Goal: Task Accomplishment & Management: Complete application form

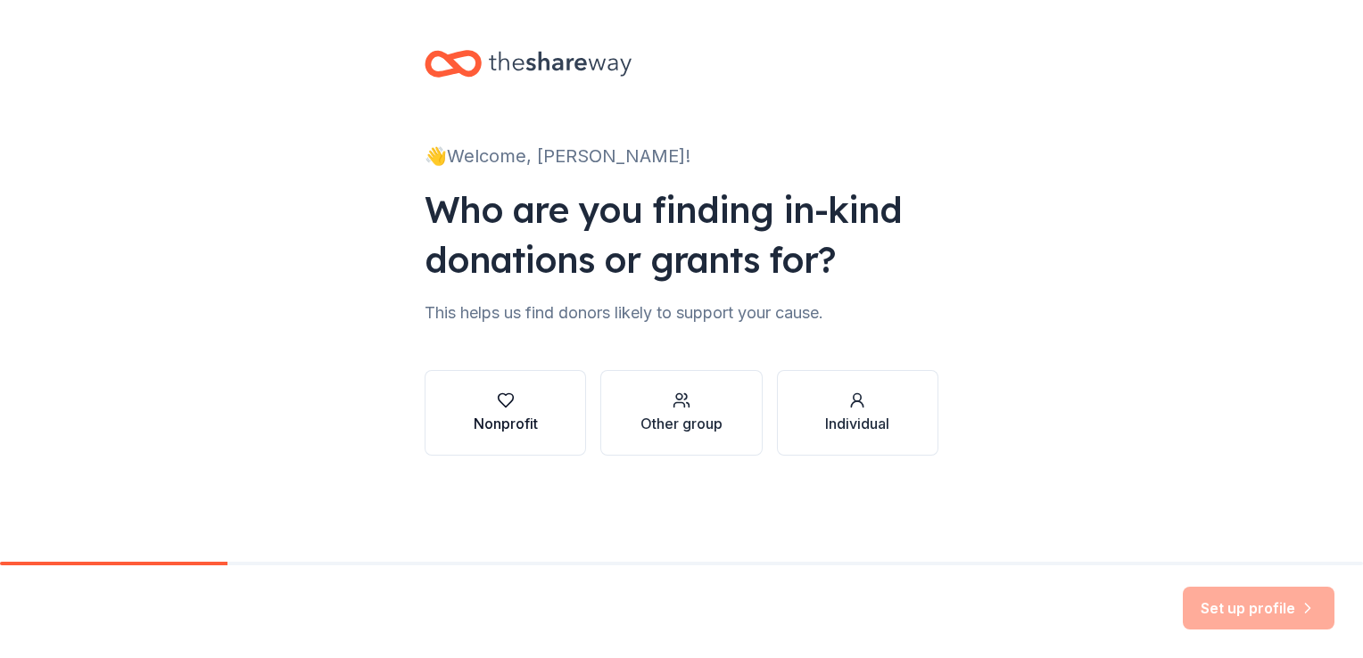
click at [507, 409] on icon "button" at bounding box center [506, 401] width 18 height 18
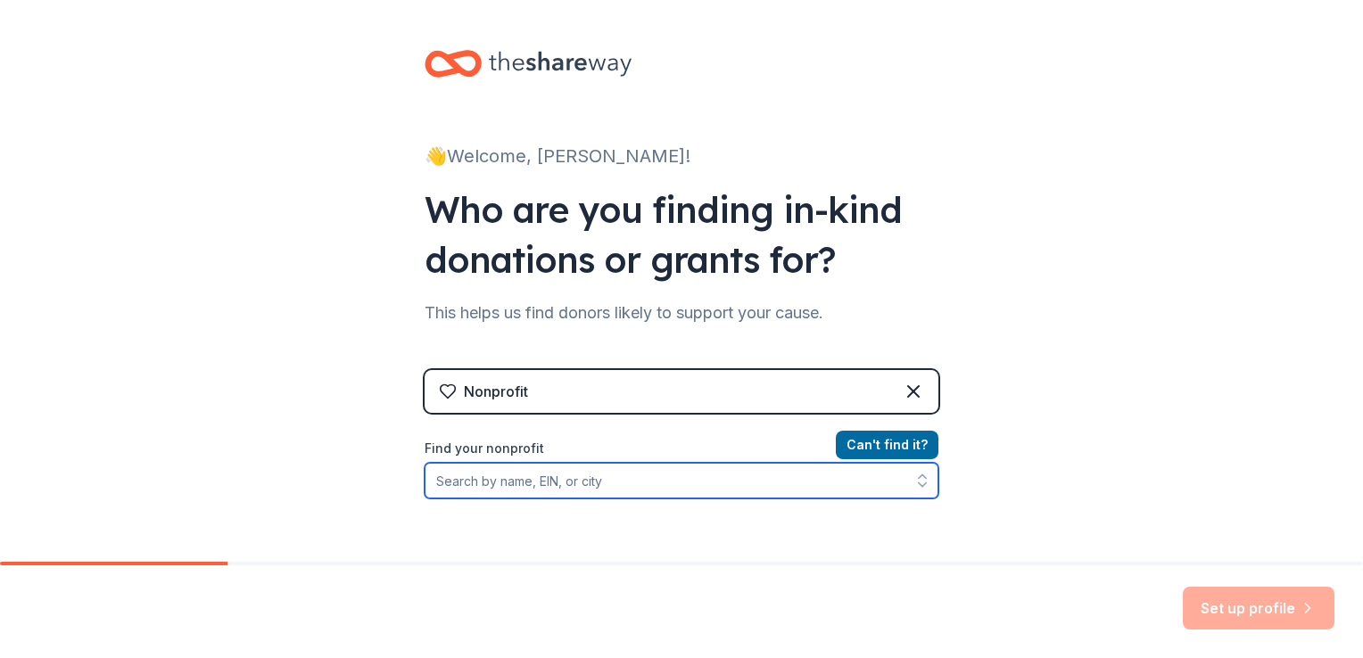
paste input "[US_EMPLOYER_IDENTIFICATION_NUMBER]"
type input "[US_EMPLOYER_IDENTIFICATION_NUMBER]"
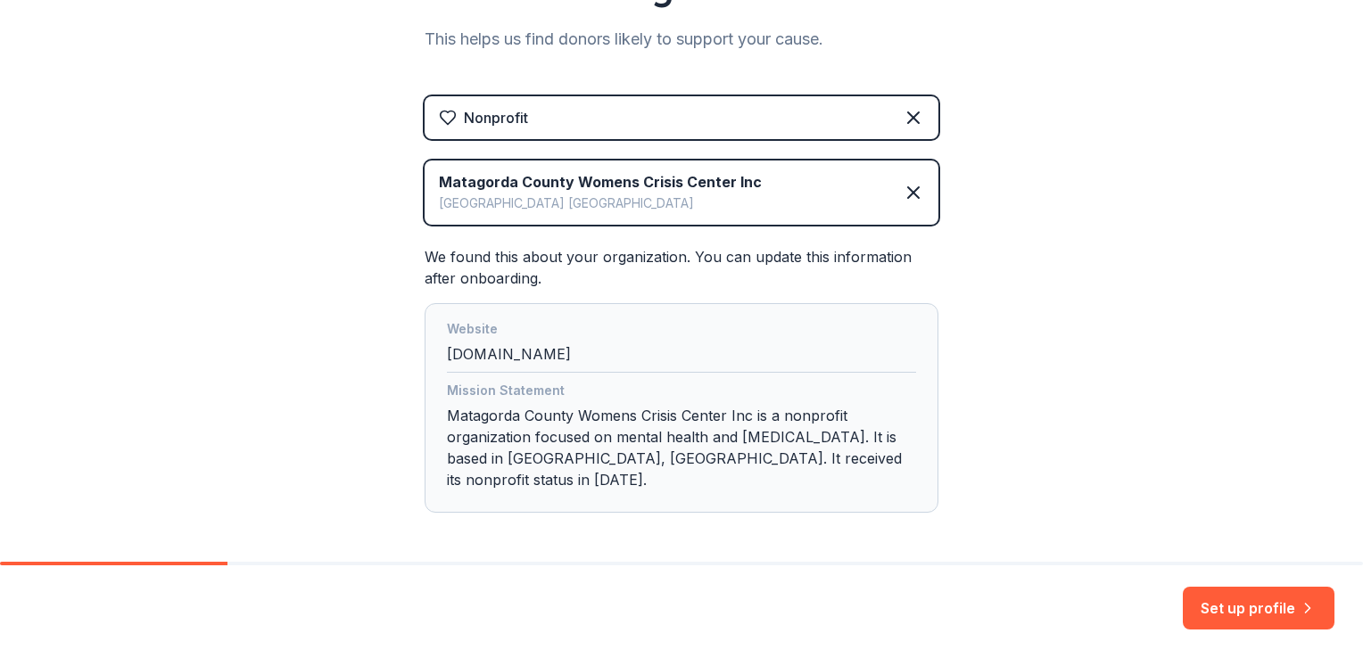
scroll to position [293, 0]
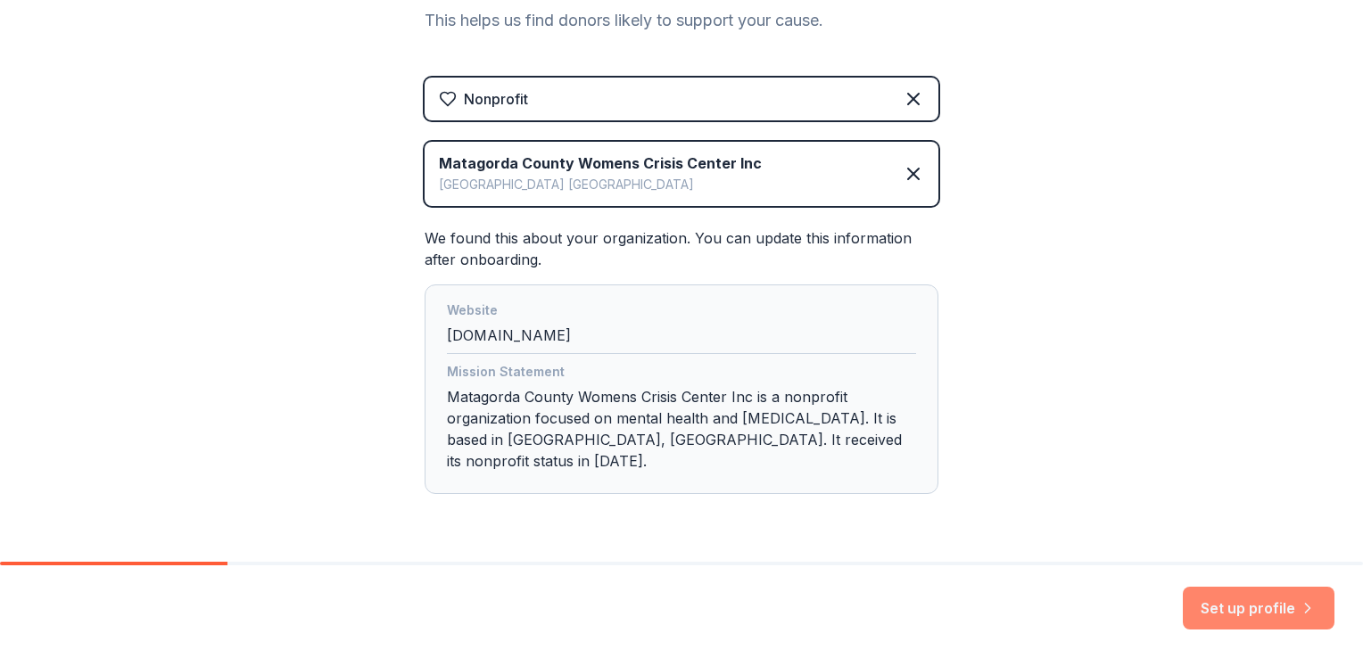
click at [1246, 605] on button "Set up profile" at bounding box center [1259, 608] width 152 height 43
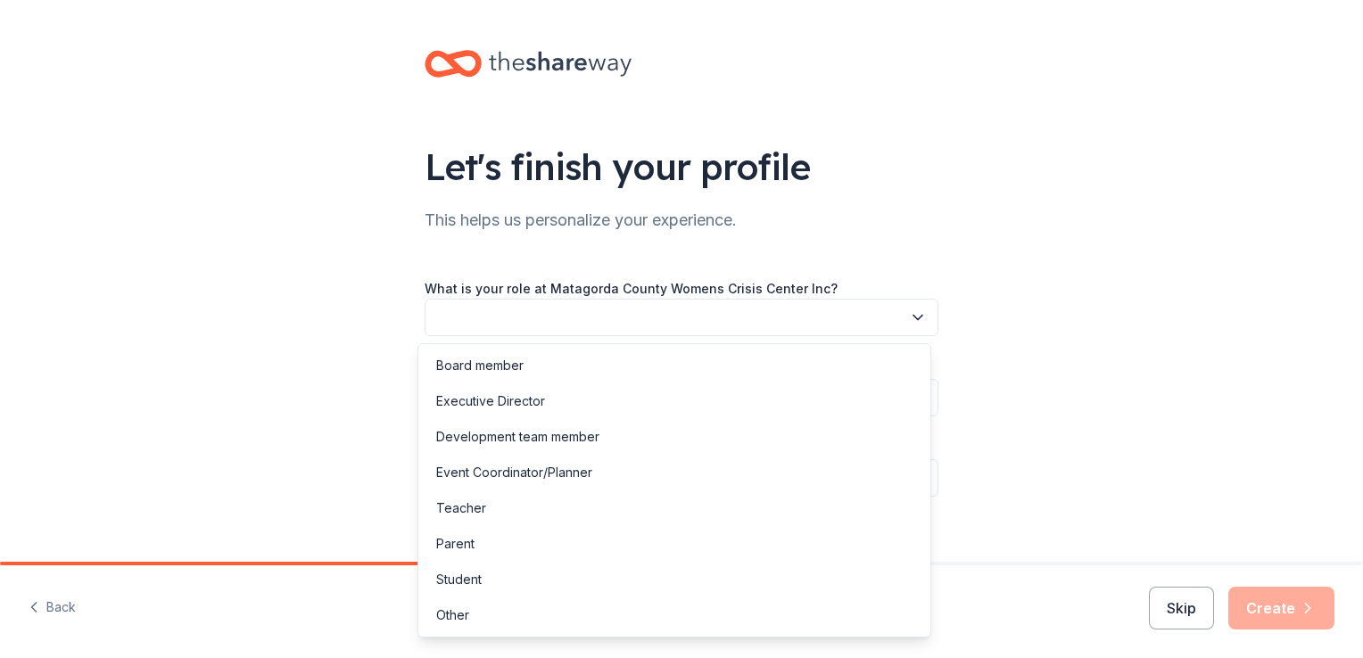
click at [910, 320] on icon "button" at bounding box center [918, 318] width 18 height 18
click at [669, 441] on div "Development team member" at bounding box center [674, 437] width 505 height 36
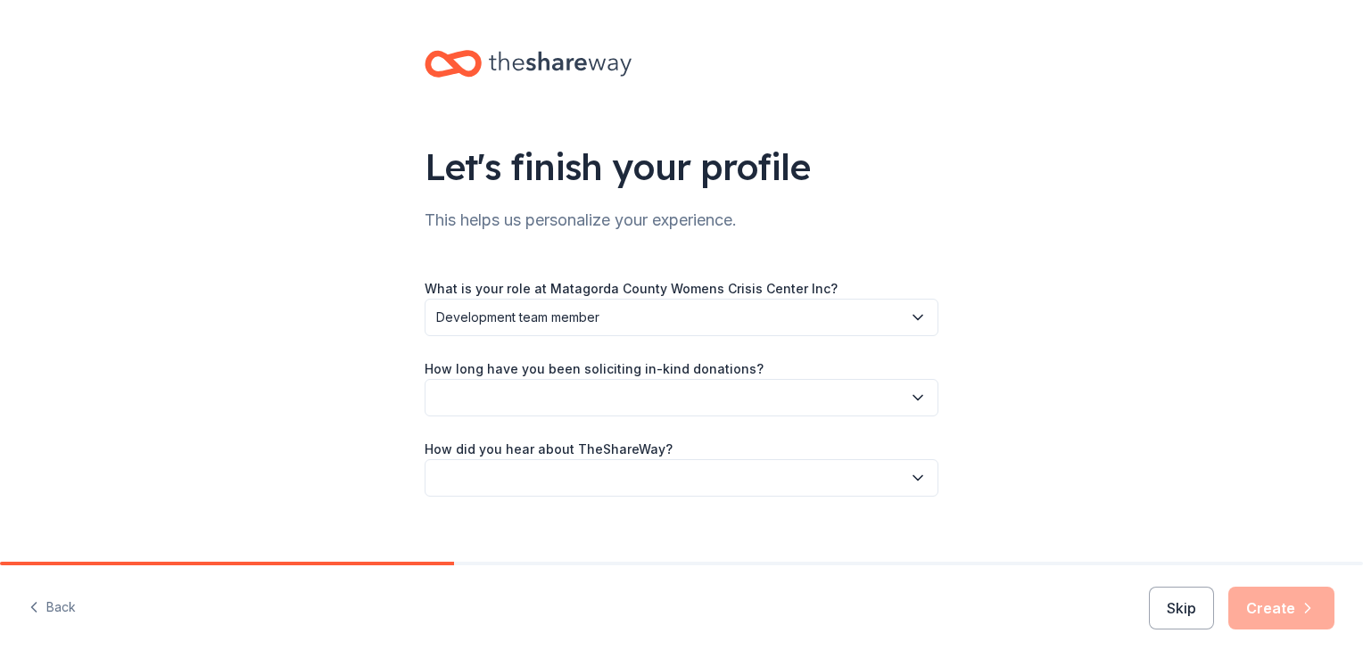
click at [911, 394] on icon "button" at bounding box center [918, 398] width 18 height 18
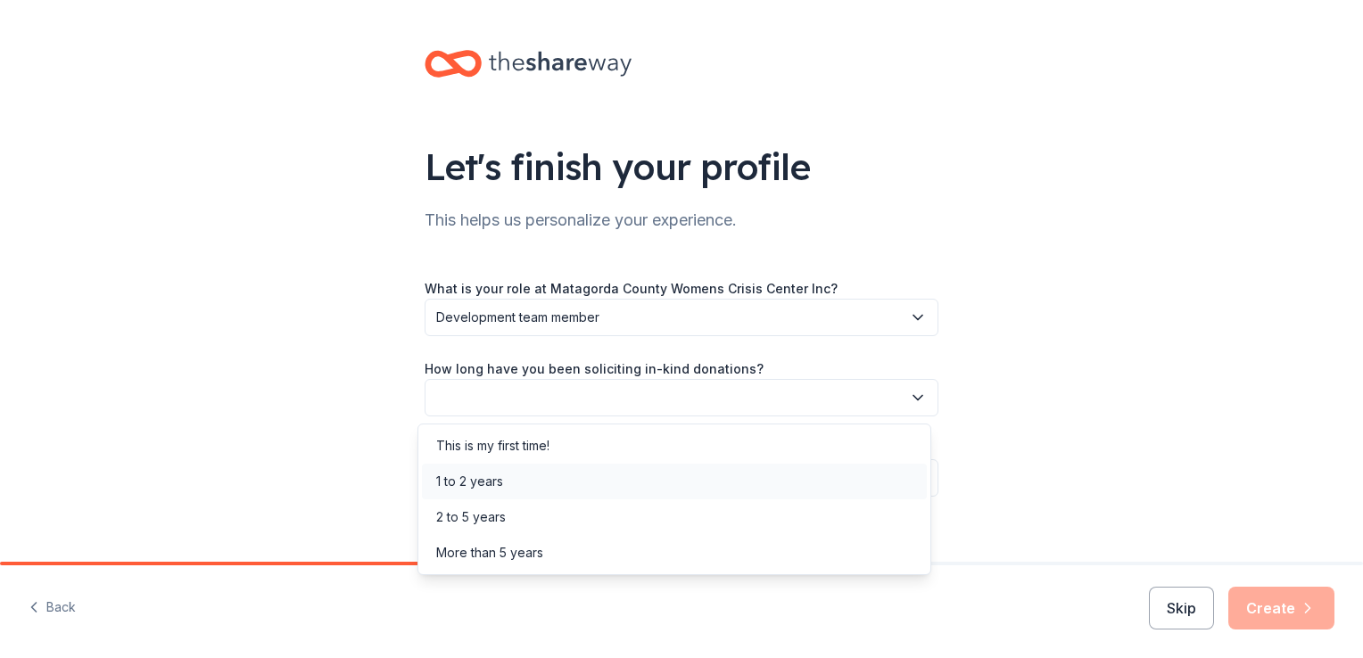
click at [718, 476] on div "1 to 2 years" at bounding box center [674, 482] width 505 height 36
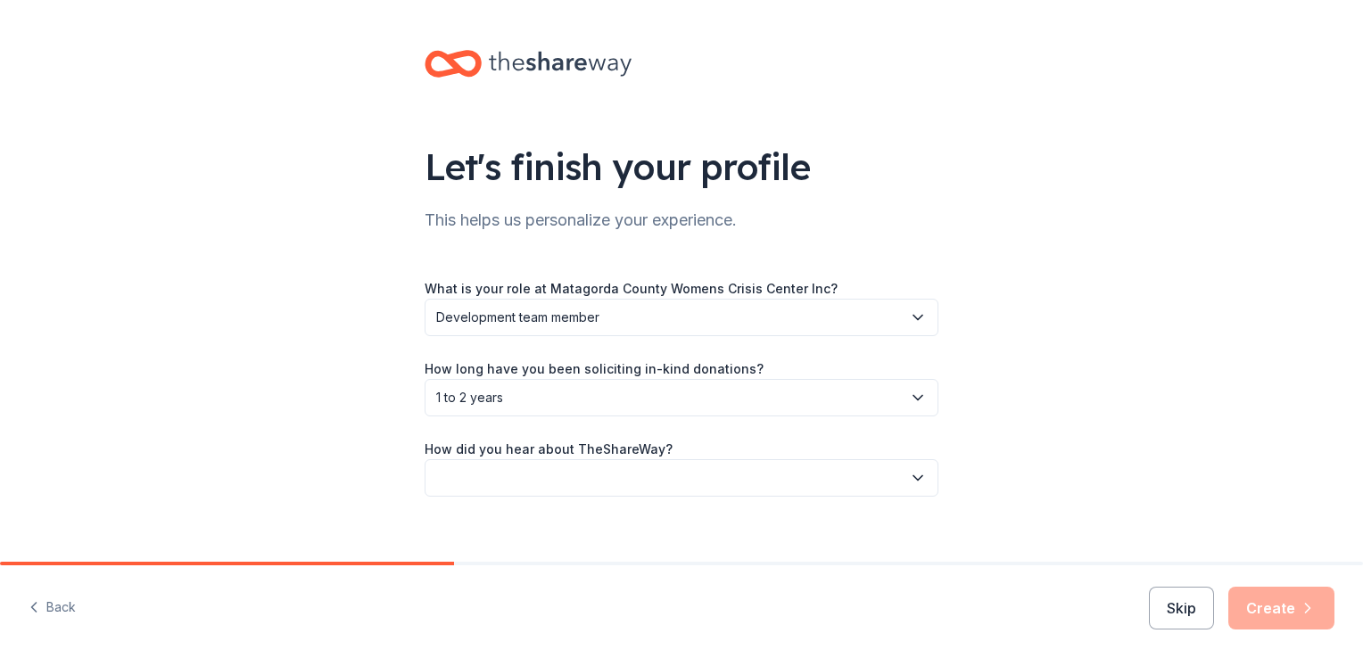
click at [914, 478] on icon "button" at bounding box center [918, 478] width 9 height 4
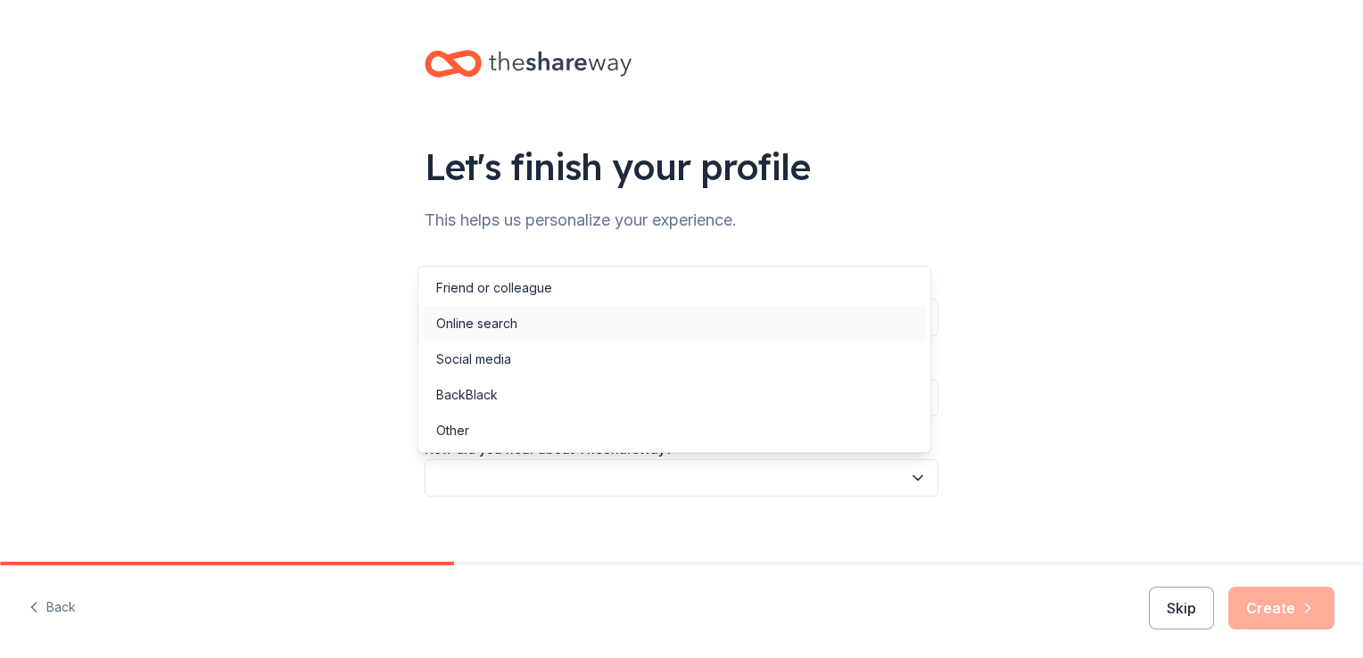
click at [749, 319] on div "Online search" at bounding box center [674, 324] width 505 height 36
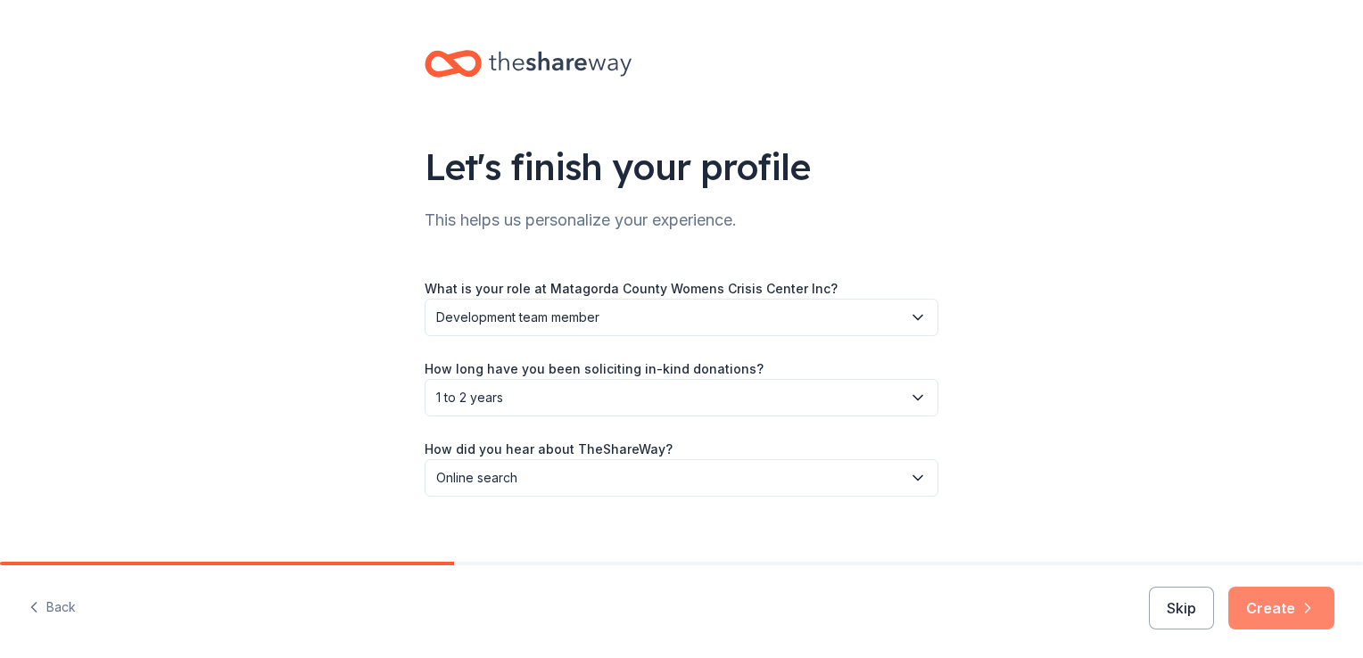
click at [1299, 619] on button "Create" at bounding box center [1282, 608] width 106 height 43
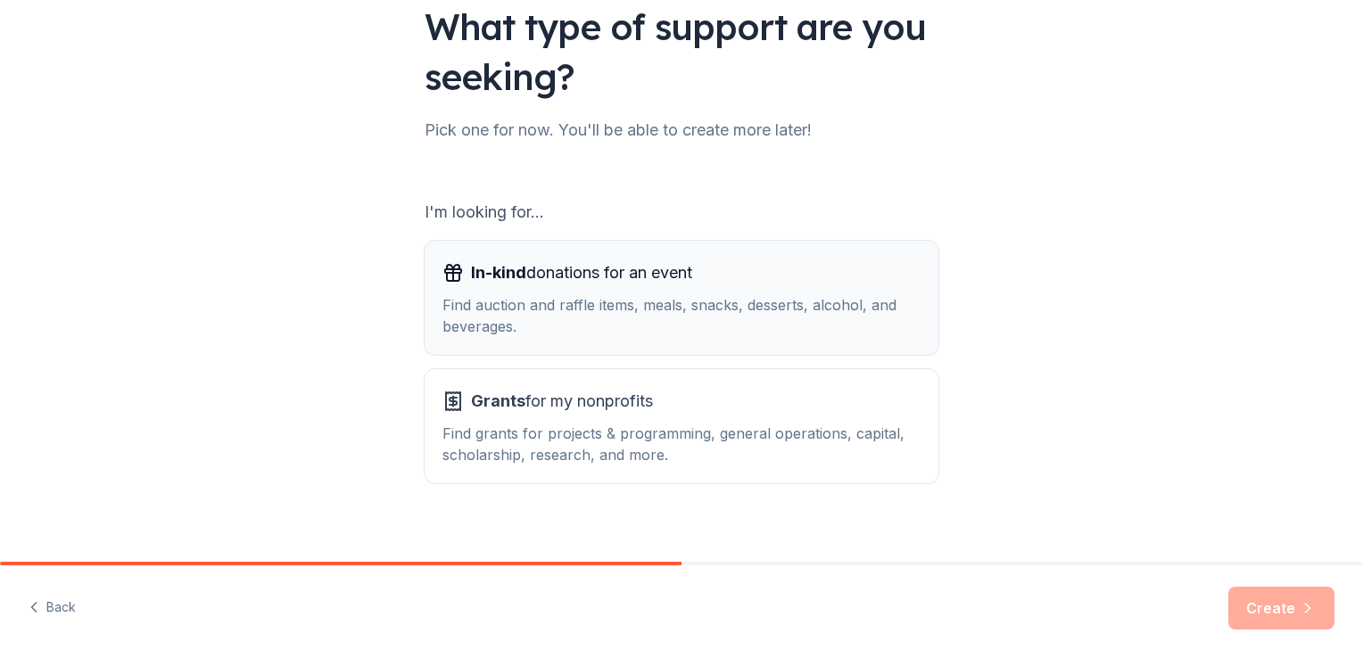
scroll to position [157, 0]
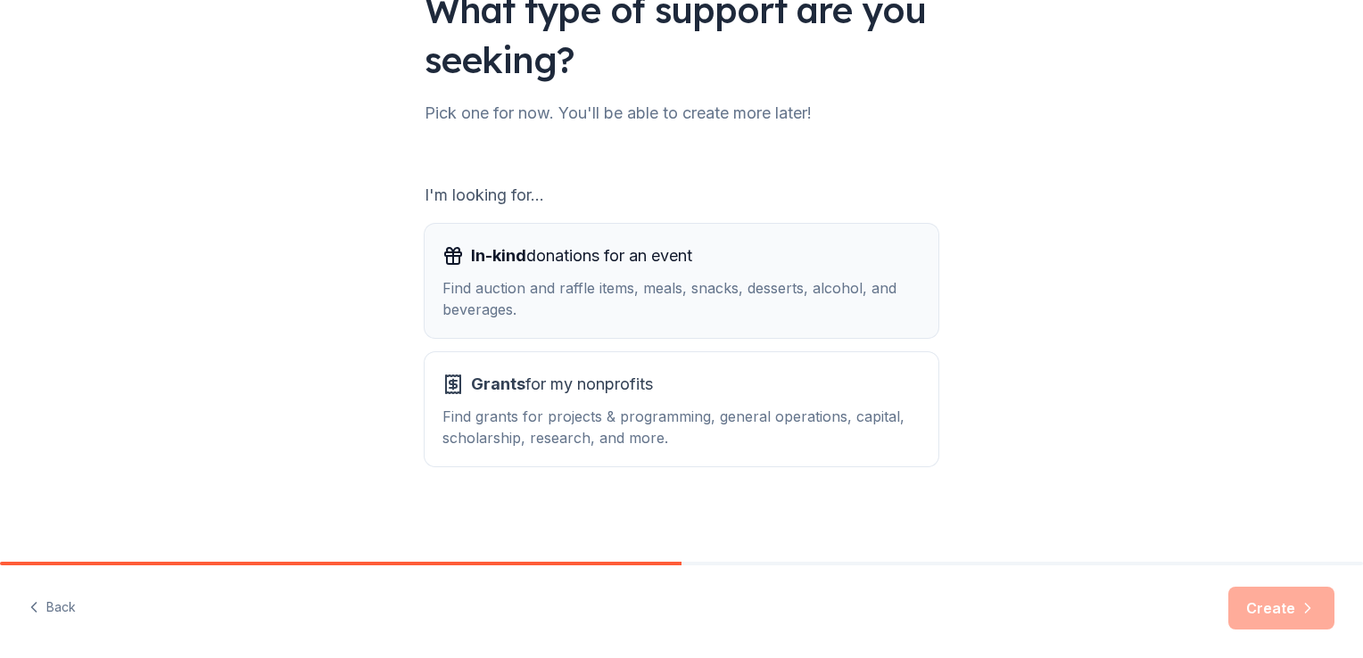
click at [795, 290] on div "Find auction and raffle items, meals, snacks, desserts, alcohol, and beverages." at bounding box center [682, 298] width 478 height 43
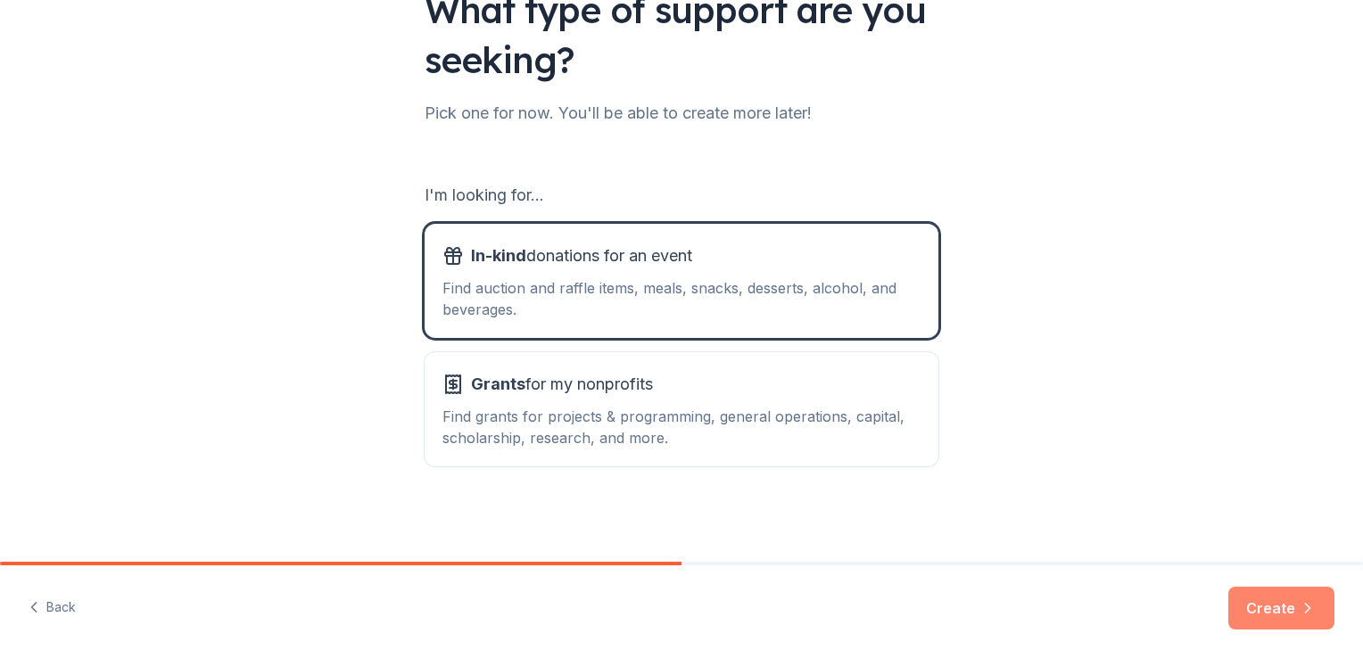
click at [1270, 605] on button "Create" at bounding box center [1282, 608] width 106 height 43
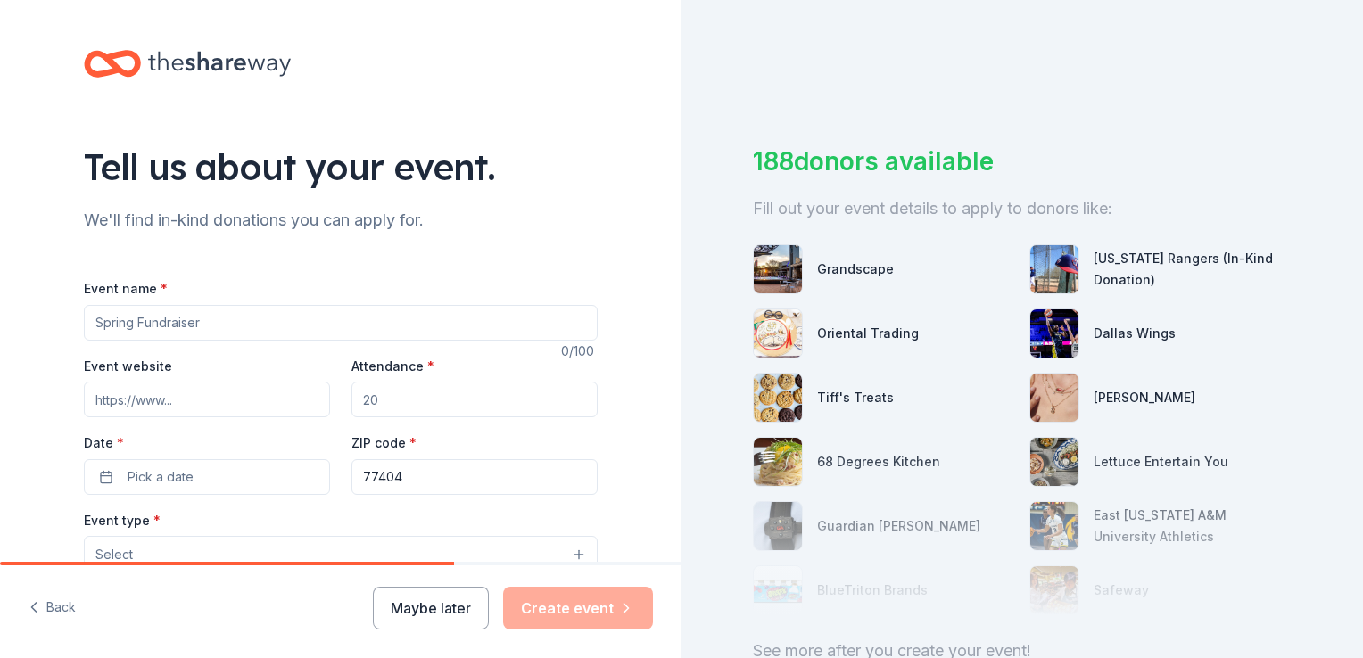
click at [203, 317] on input "Event name *" at bounding box center [341, 323] width 514 height 36
paste input "18th Annual Chicken Fried Steak Fundraiser – A Night to Remember"
type input "18th Annual Chicken Fried Steak Fundraiser – A Night to Remember"
click at [254, 410] on input "Event website" at bounding box center [207, 400] width 246 height 36
paste input "[URL][DOMAIN_NAME]"
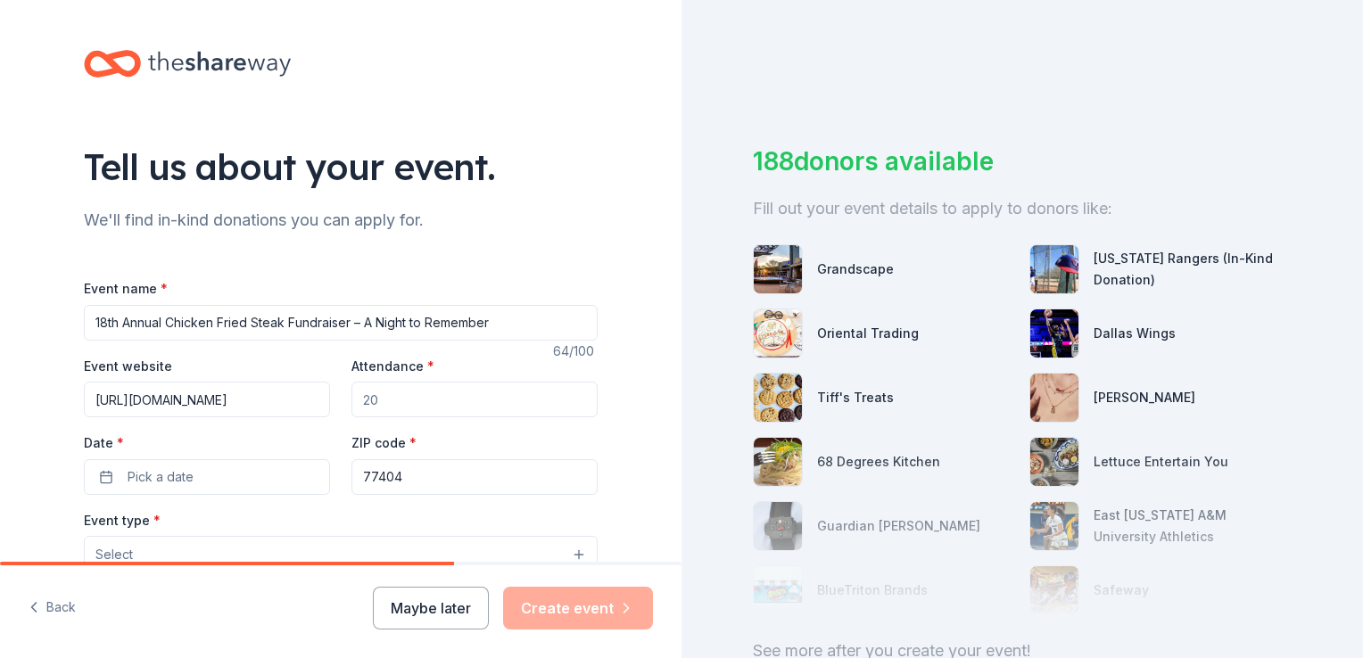
scroll to position [0, 1599]
type input "[URL][DOMAIN_NAME]"
click at [377, 401] on input "Attendance *" at bounding box center [475, 400] width 246 height 36
type input "500"
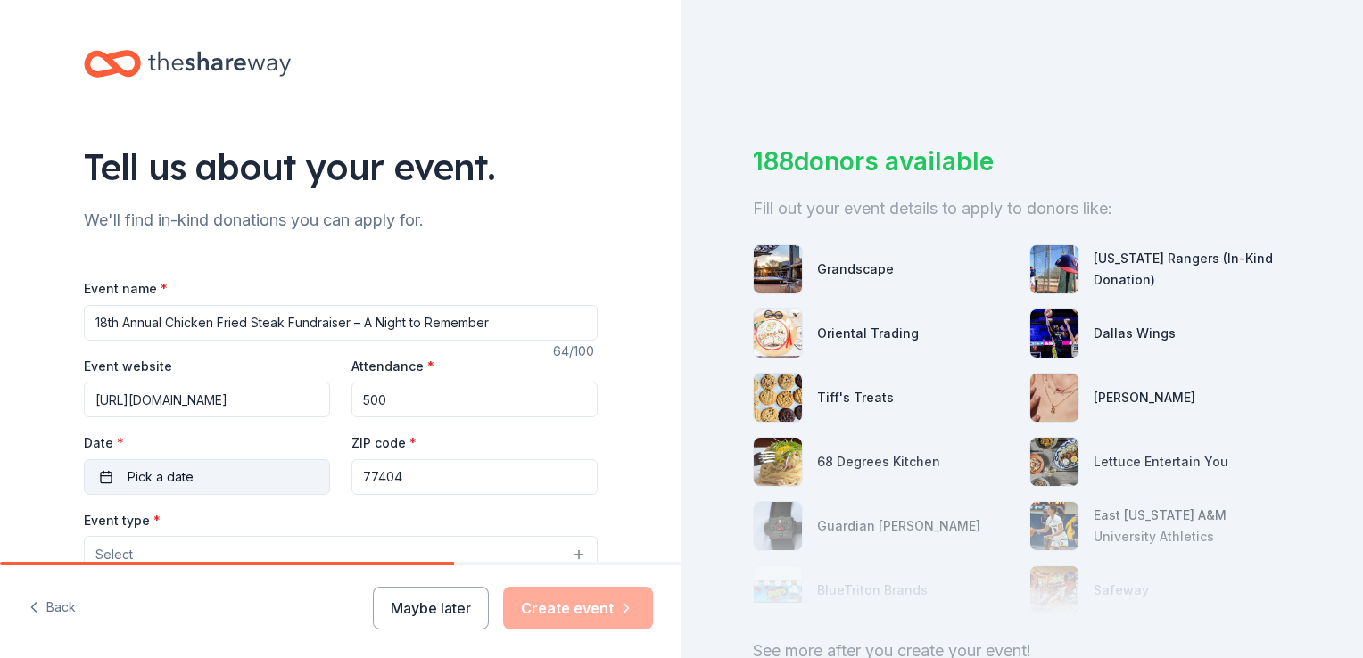
click at [198, 478] on button "Pick a date" at bounding box center [207, 477] width 246 height 36
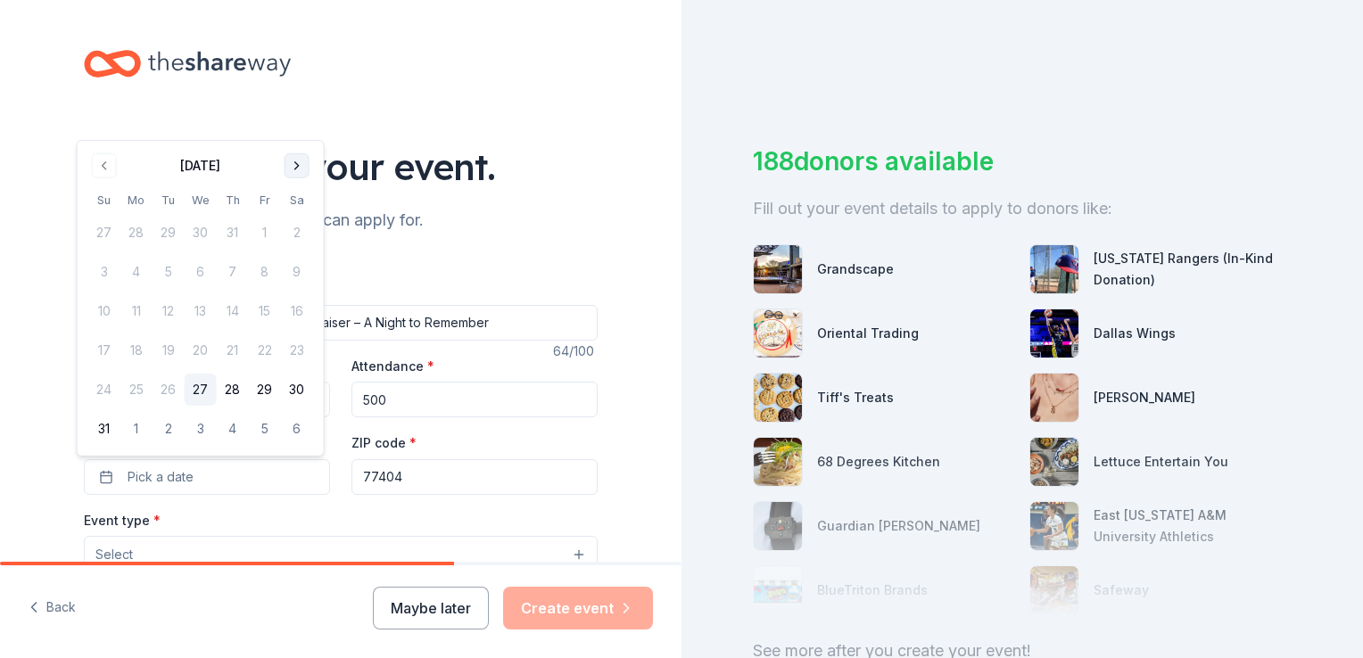
click at [295, 166] on button "Go to next month" at bounding box center [297, 165] width 25 height 25
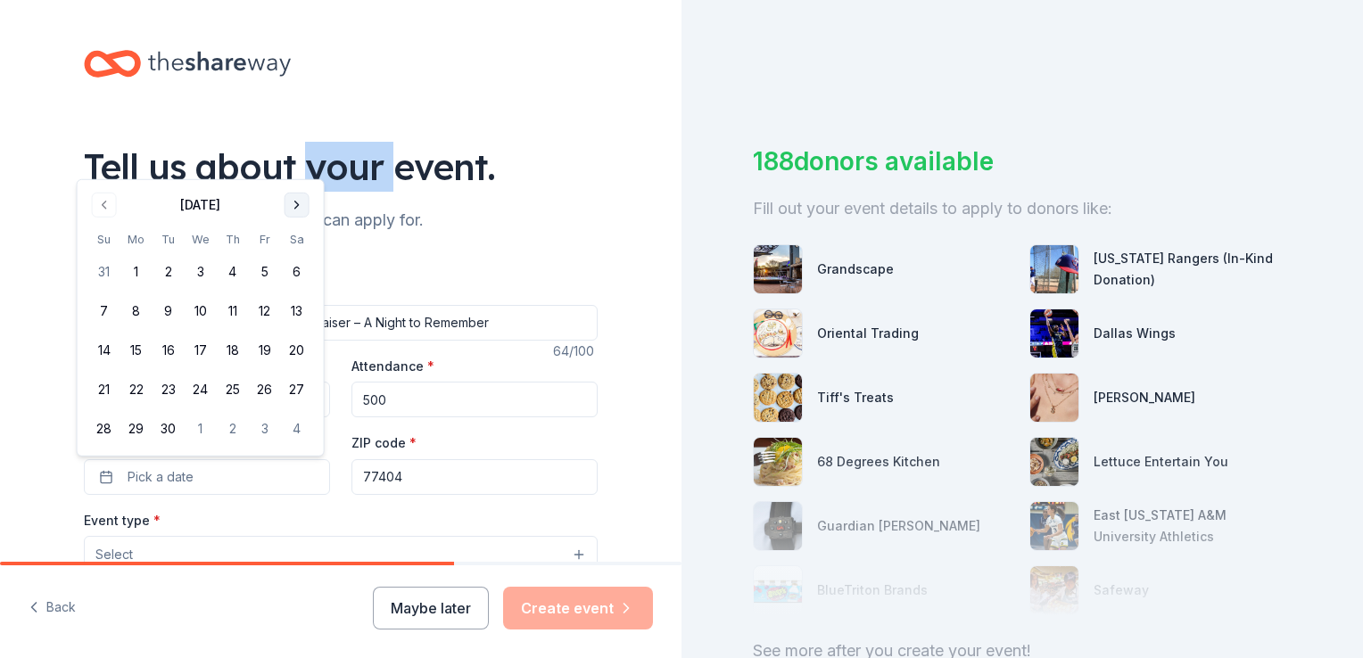
click at [295, 166] on div "Tell us about your event." at bounding box center [341, 167] width 514 height 50
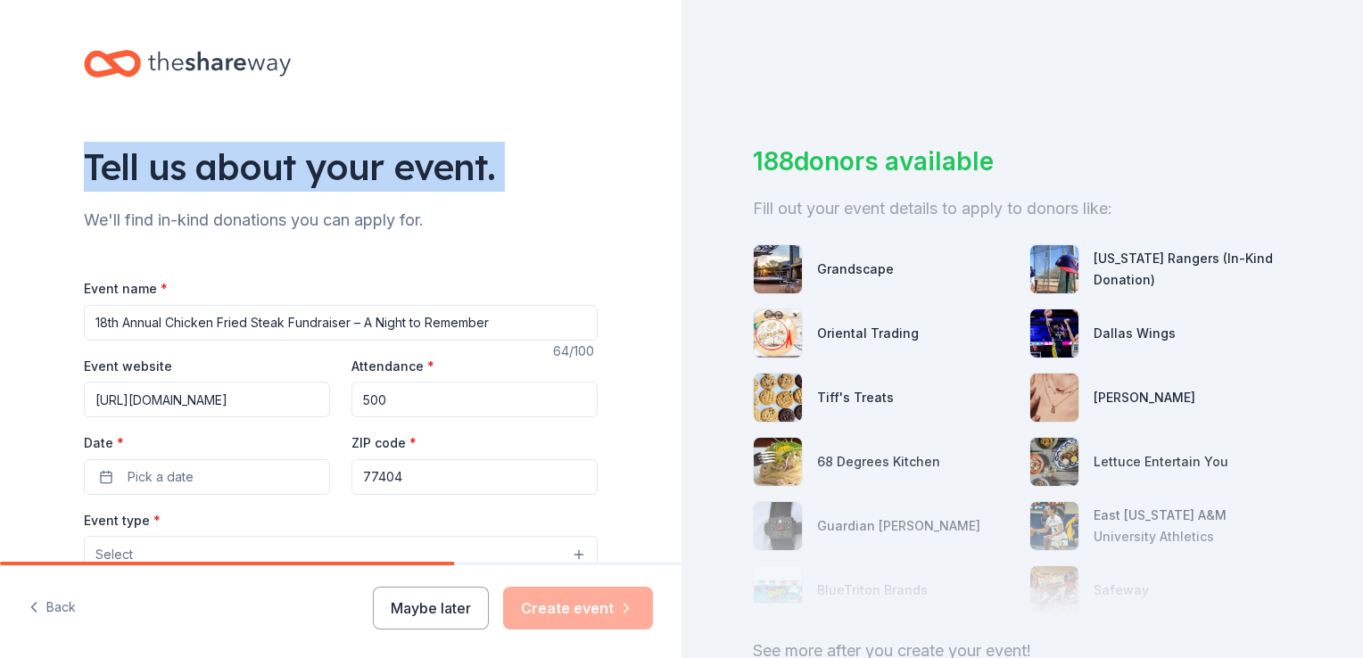
click at [295, 166] on div "Tell us about your event." at bounding box center [341, 167] width 514 height 50
click at [184, 469] on span "Pick a date" at bounding box center [161, 477] width 66 height 21
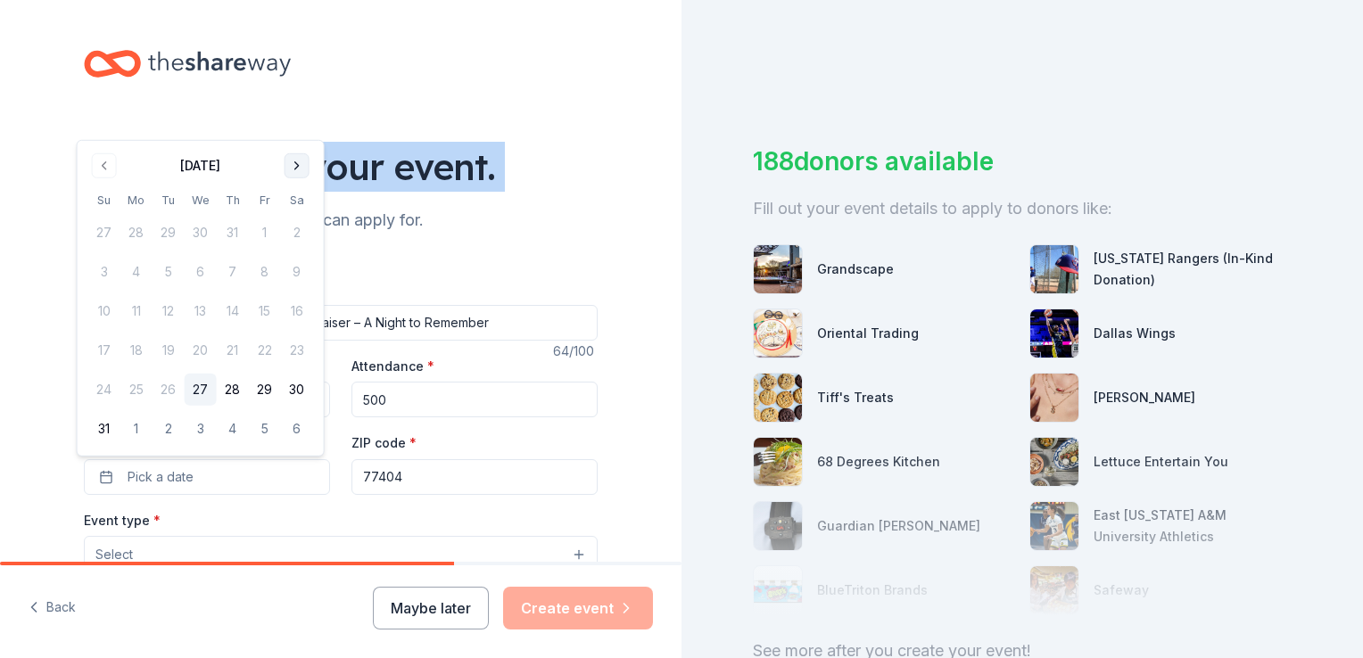
click at [297, 169] on button "Go to next month" at bounding box center [297, 165] width 25 height 25
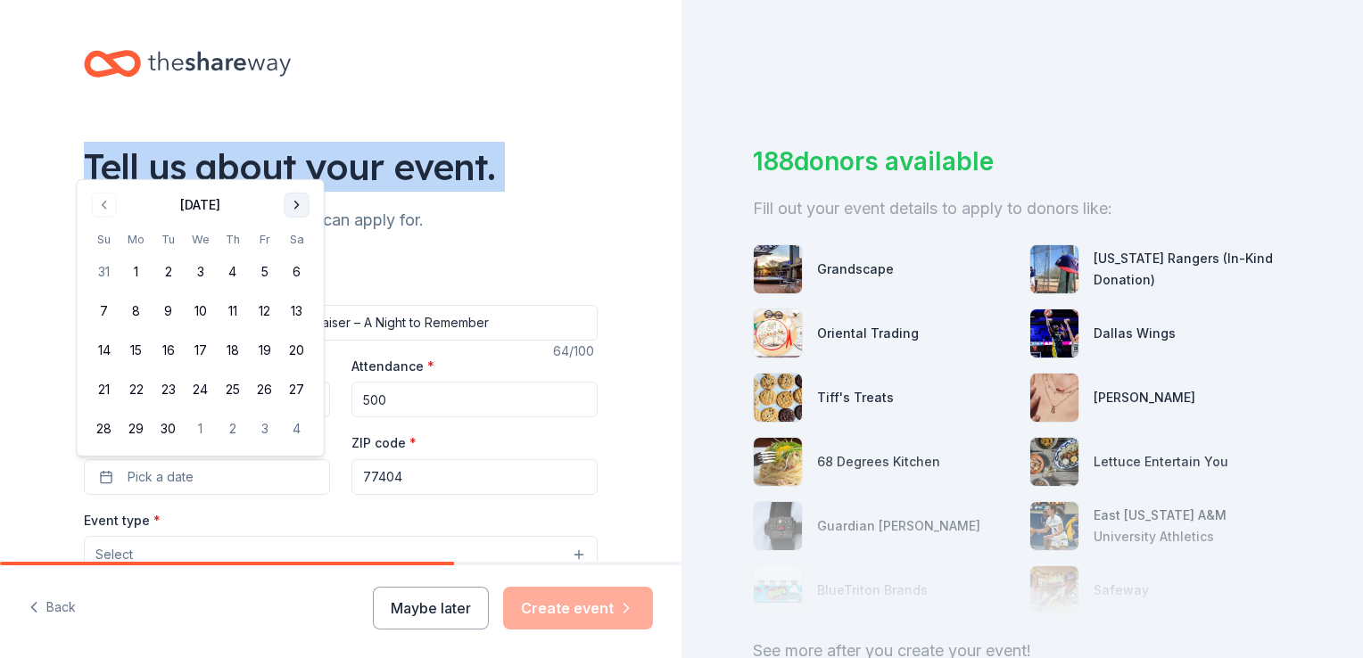
click at [295, 207] on button "Go to next month" at bounding box center [297, 205] width 25 height 25
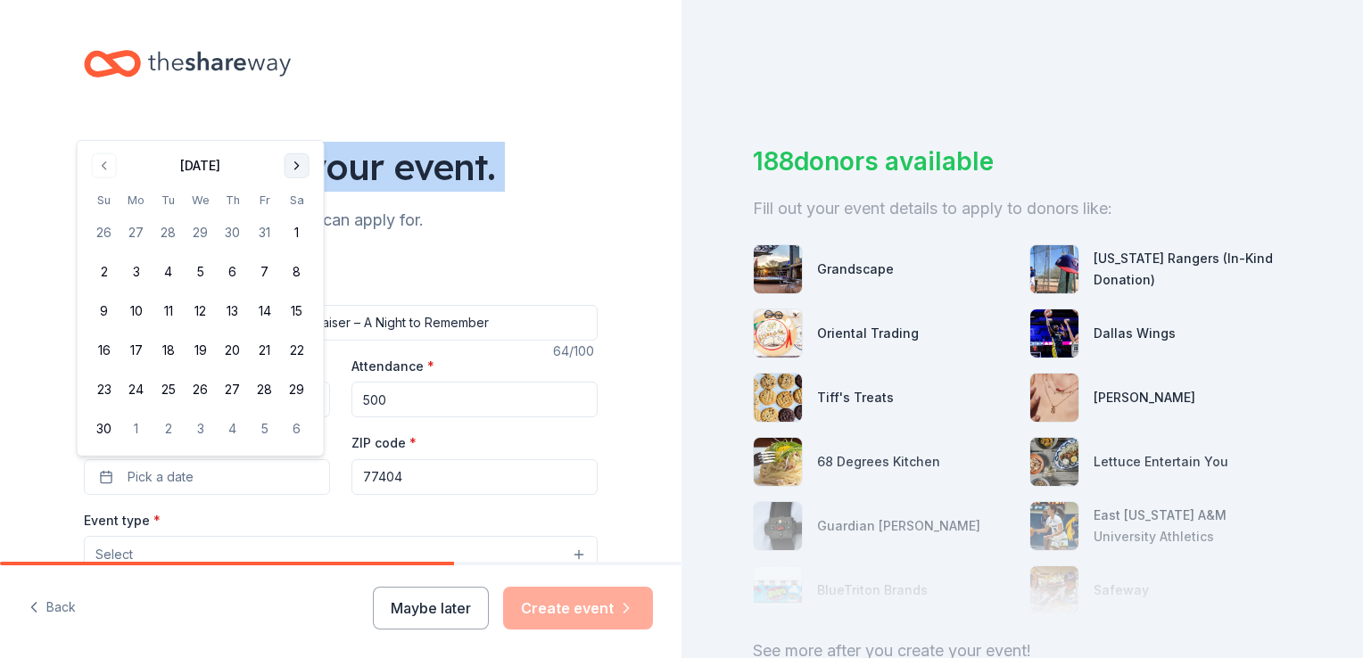
click at [295, 207] on th "Sa" at bounding box center [297, 200] width 32 height 19
drag, startPoint x: 295, startPoint y: 207, endPoint x: 293, endPoint y: 167, distance: 40.2
click at [293, 167] on button "Go to next month" at bounding box center [297, 165] width 25 height 25
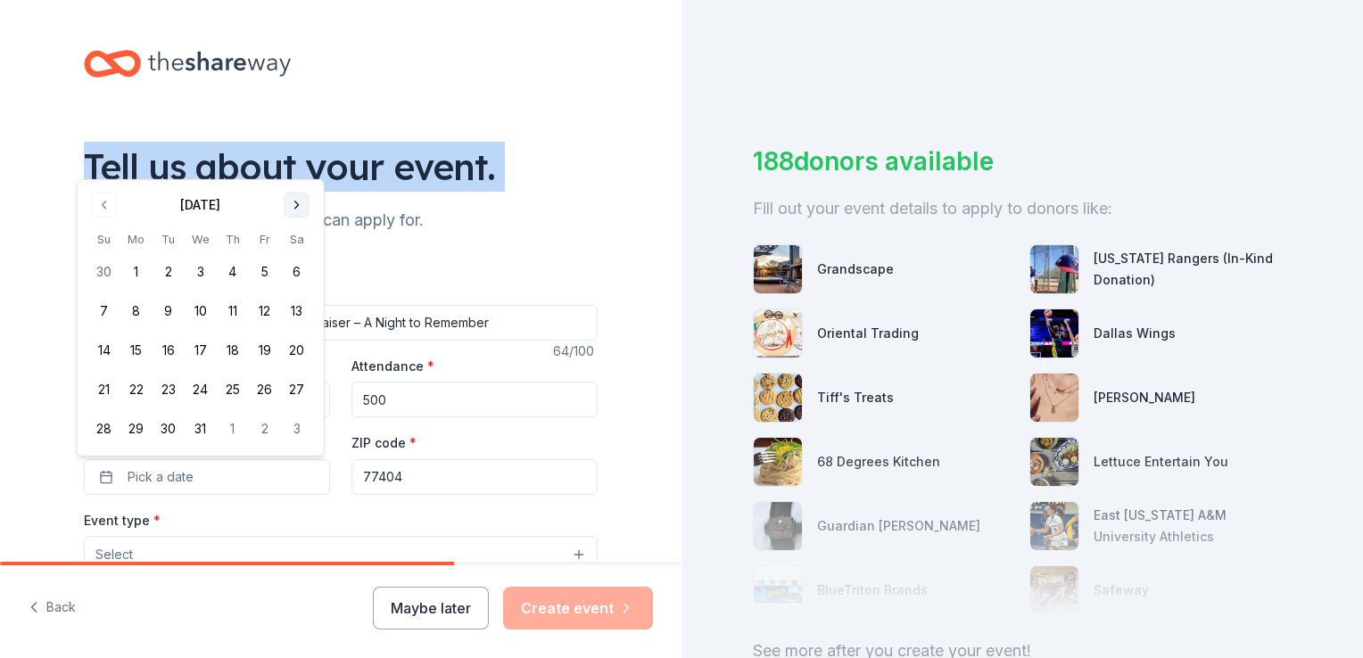
click at [299, 209] on button "Go to next month" at bounding box center [297, 205] width 25 height 25
click at [257, 351] on button "16" at bounding box center [265, 351] width 32 height 32
click at [270, 352] on button "16" at bounding box center [265, 351] width 32 height 32
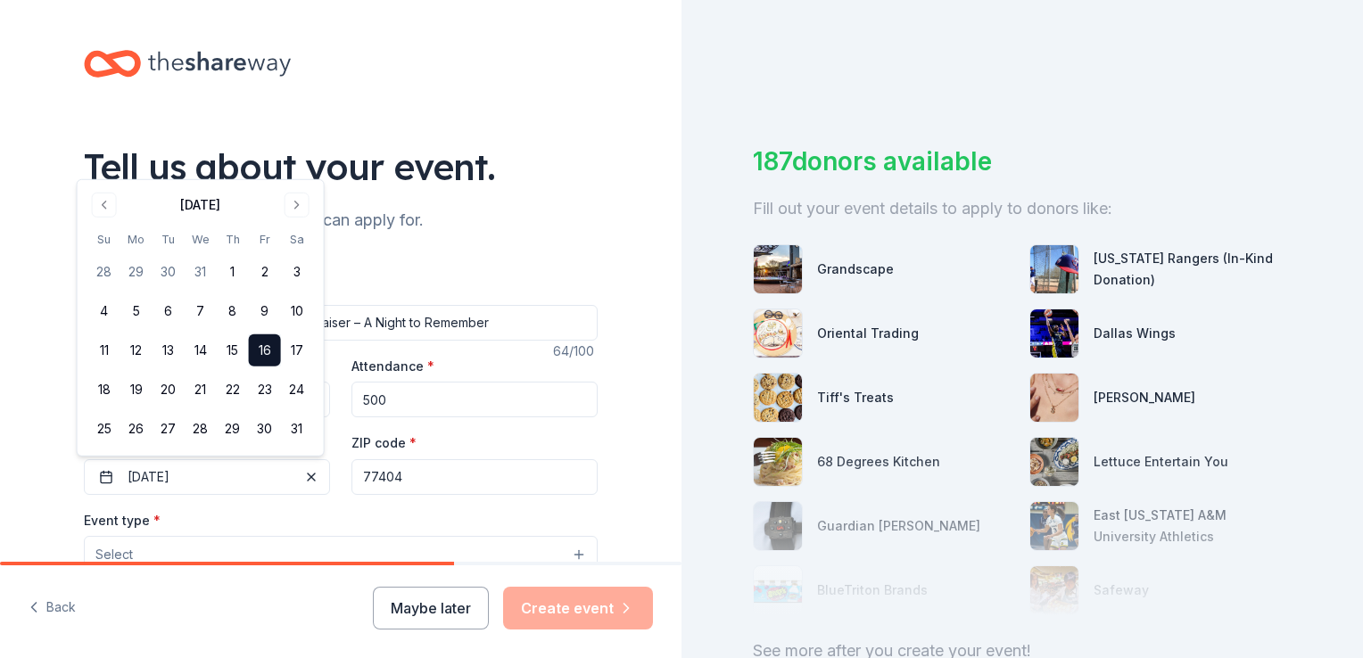
click at [446, 480] on input "77404" at bounding box center [475, 477] width 246 height 36
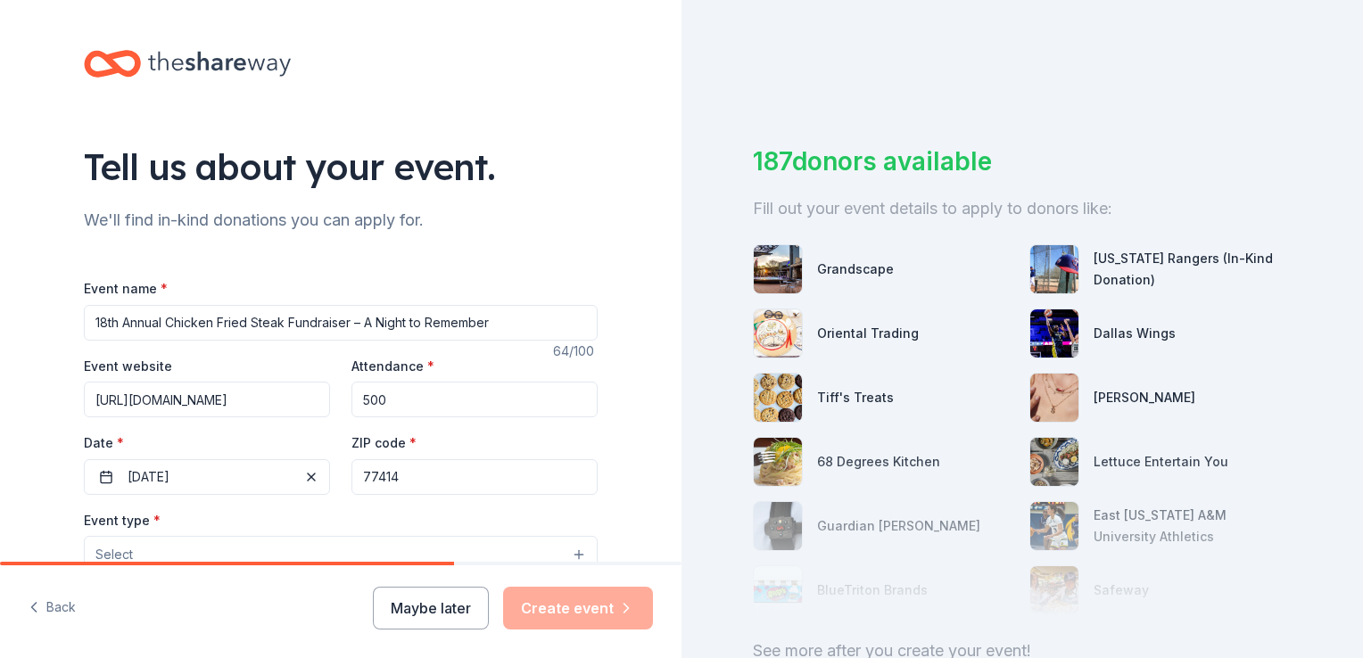
type input "77414"
click at [640, 438] on div "Tell us about your event. We'll find in-kind donations you can apply for. Event…" at bounding box center [341, 594] width 682 height 1188
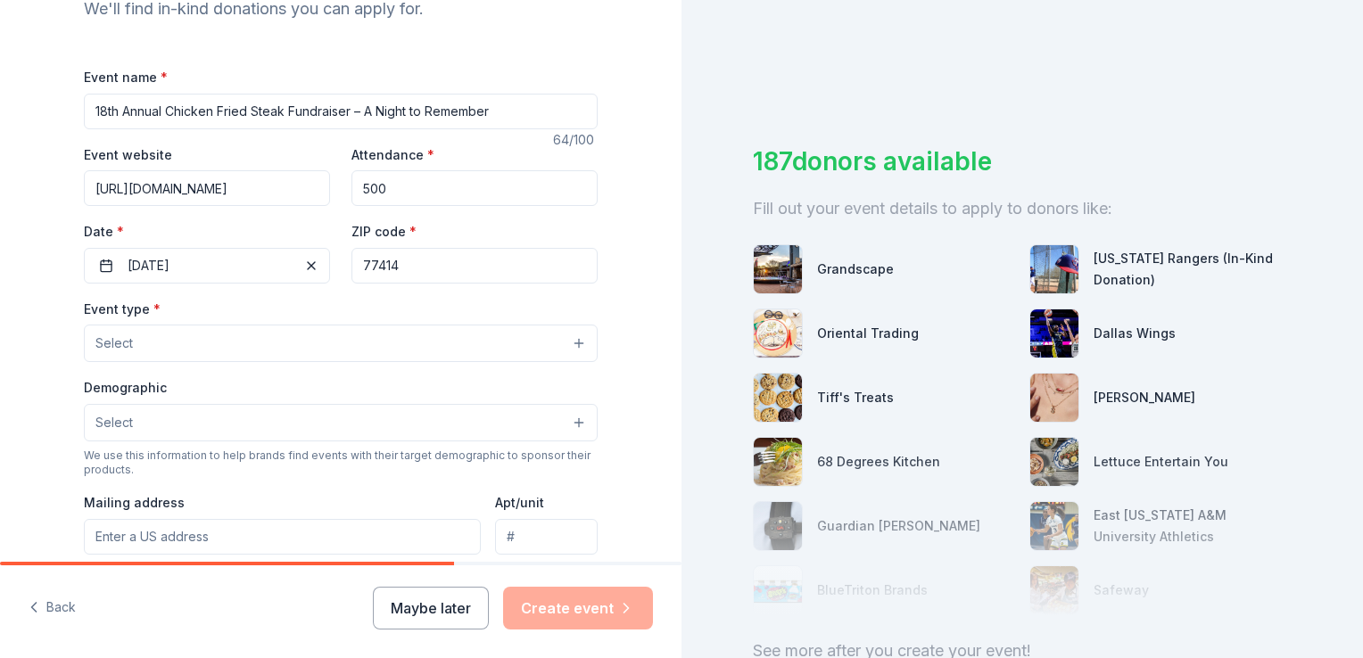
scroll to position [268, 0]
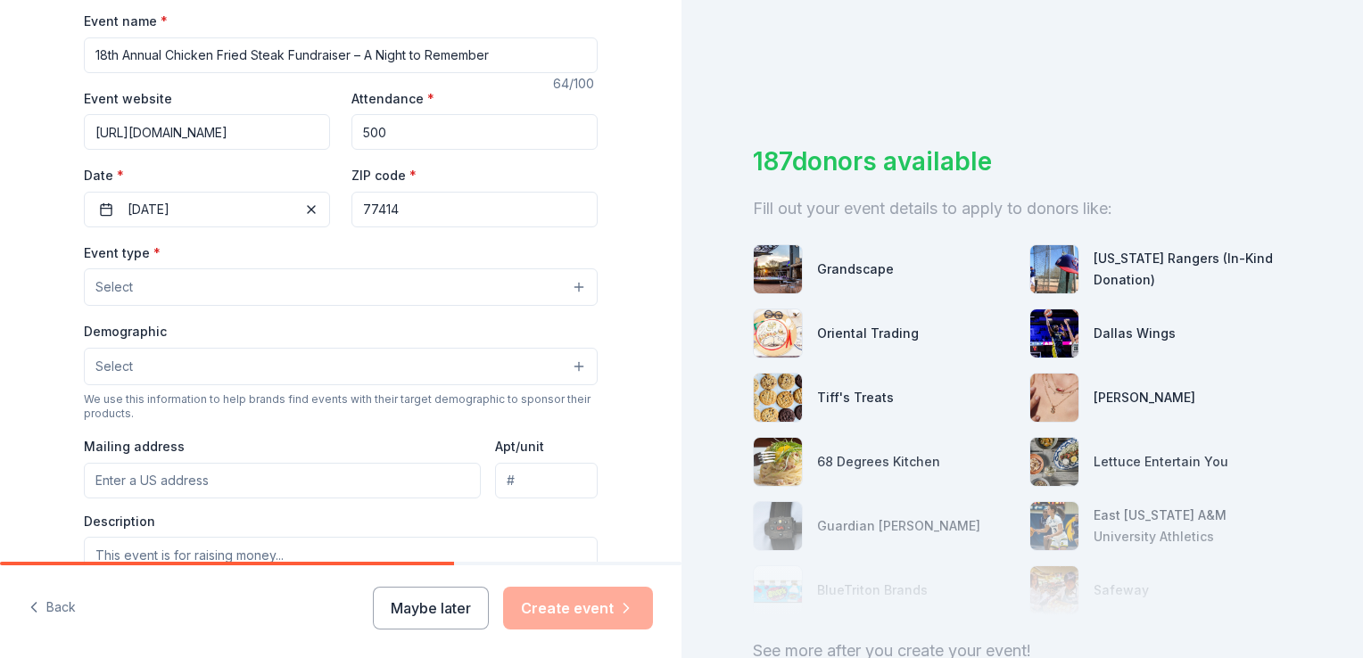
click at [122, 282] on span "Select" at bounding box center [113, 287] width 37 height 21
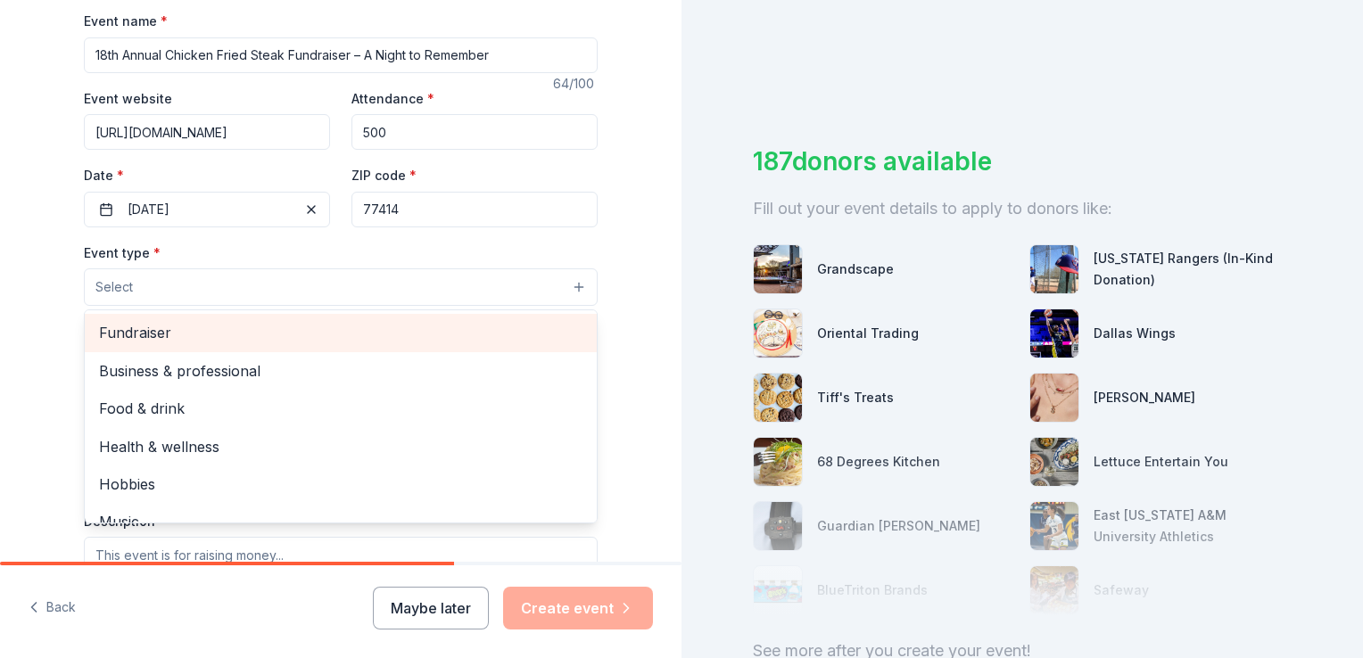
click at [137, 340] on span "Fundraiser" at bounding box center [341, 332] width 484 height 23
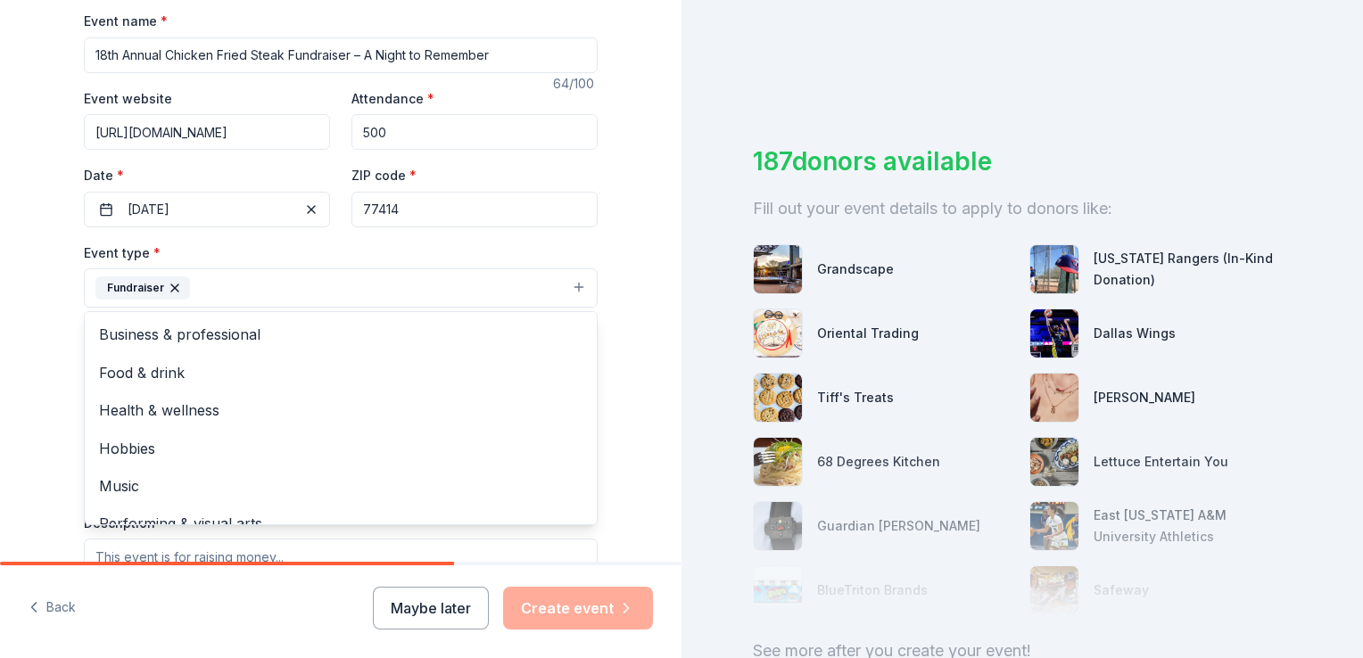
click at [619, 336] on div "Tell us about your event. We'll find in-kind donations you can apply for. Event…" at bounding box center [341, 326] width 682 height 1189
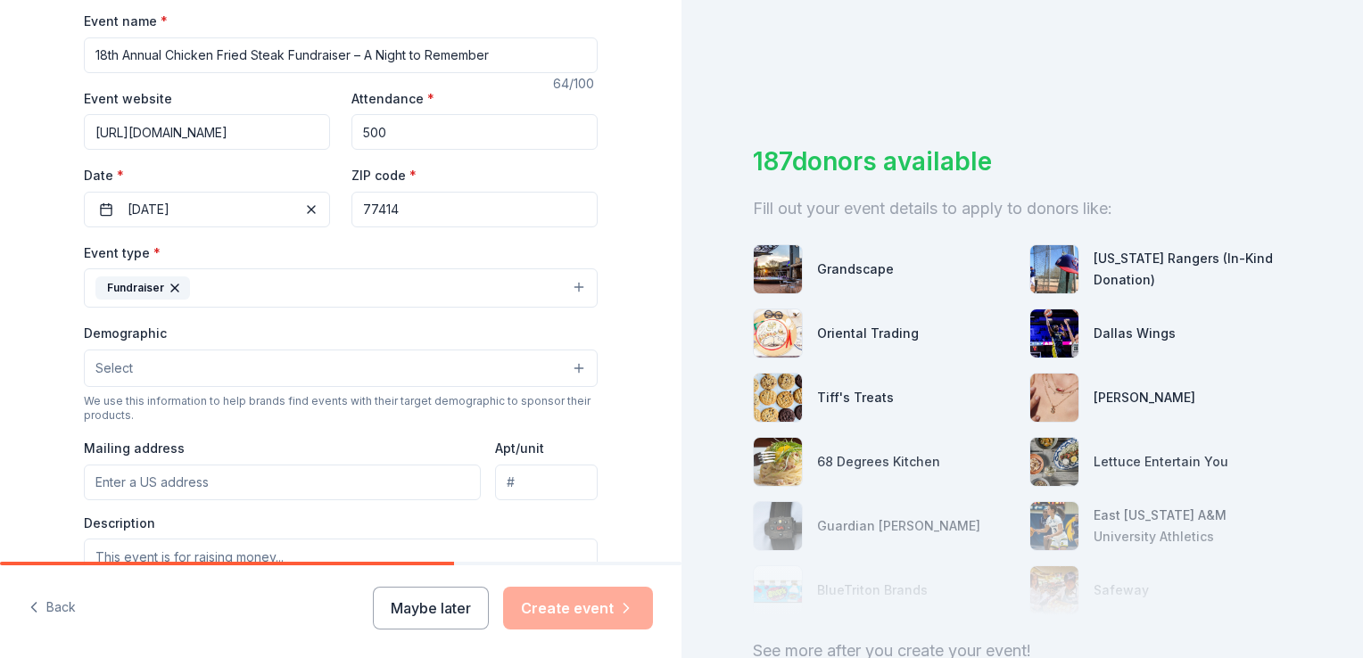
click at [576, 284] on button "Fundraiser" at bounding box center [341, 288] width 514 height 39
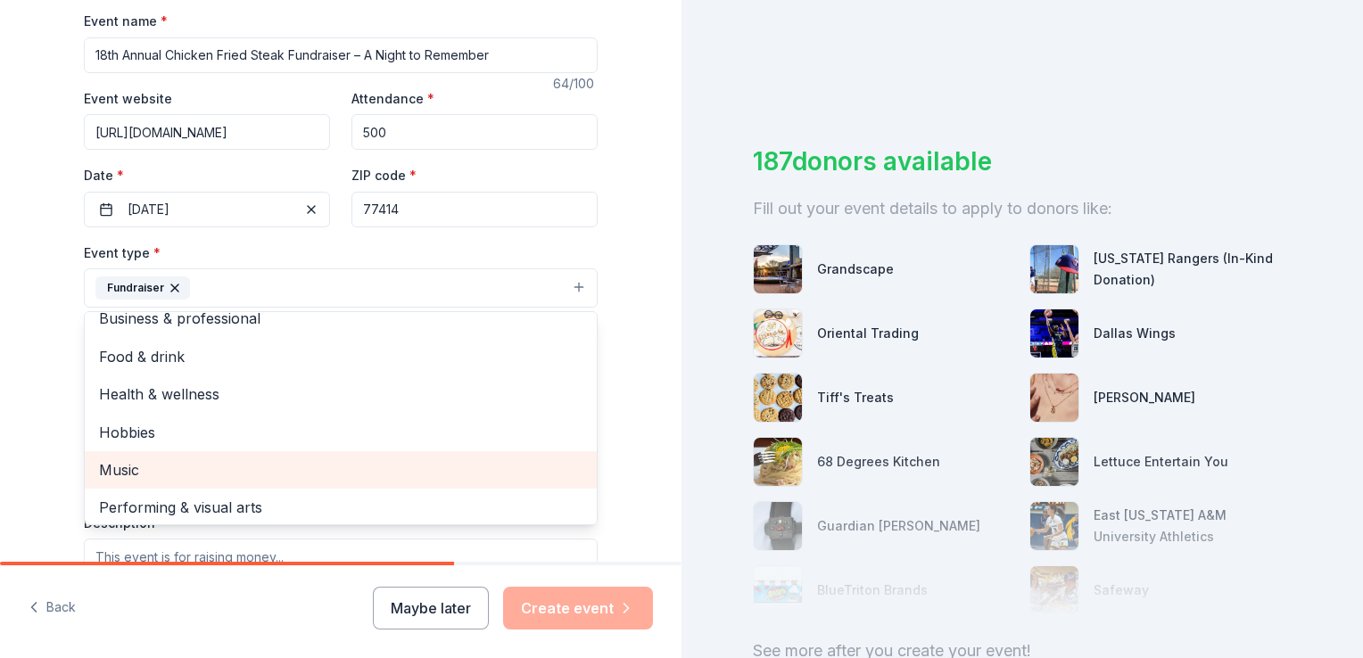
scroll to position [21, 0]
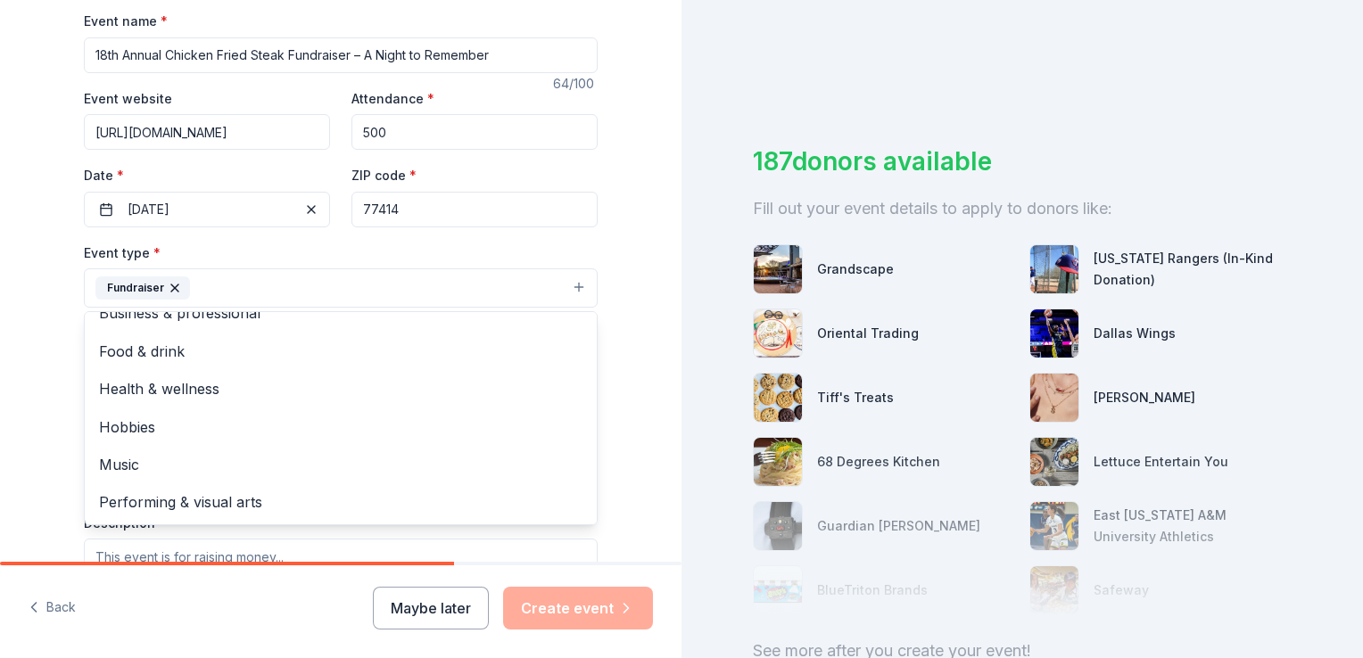
click at [642, 365] on div "Tell us about your event. We'll find in-kind donations you can apply for. Event…" at bounding box center [341, 326] width 682 height 1189
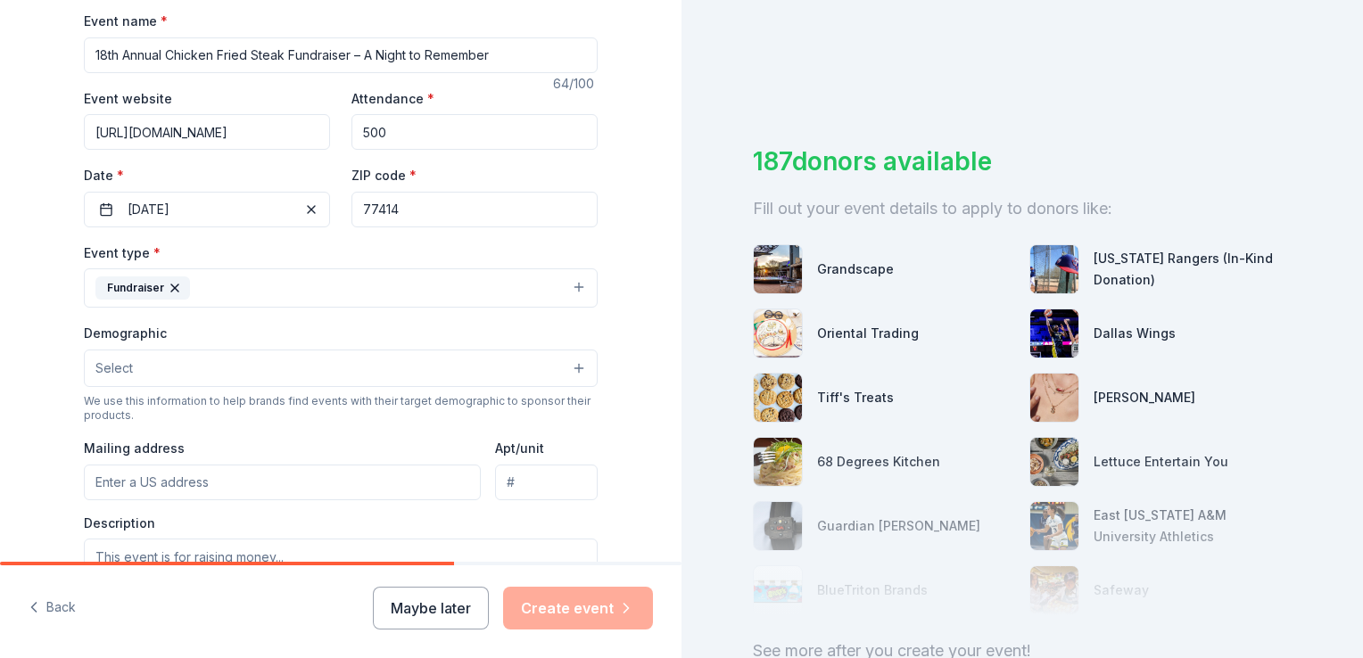
click at [575, 368] on button "Select" at bounding box center [341, 368] width 514 height 37
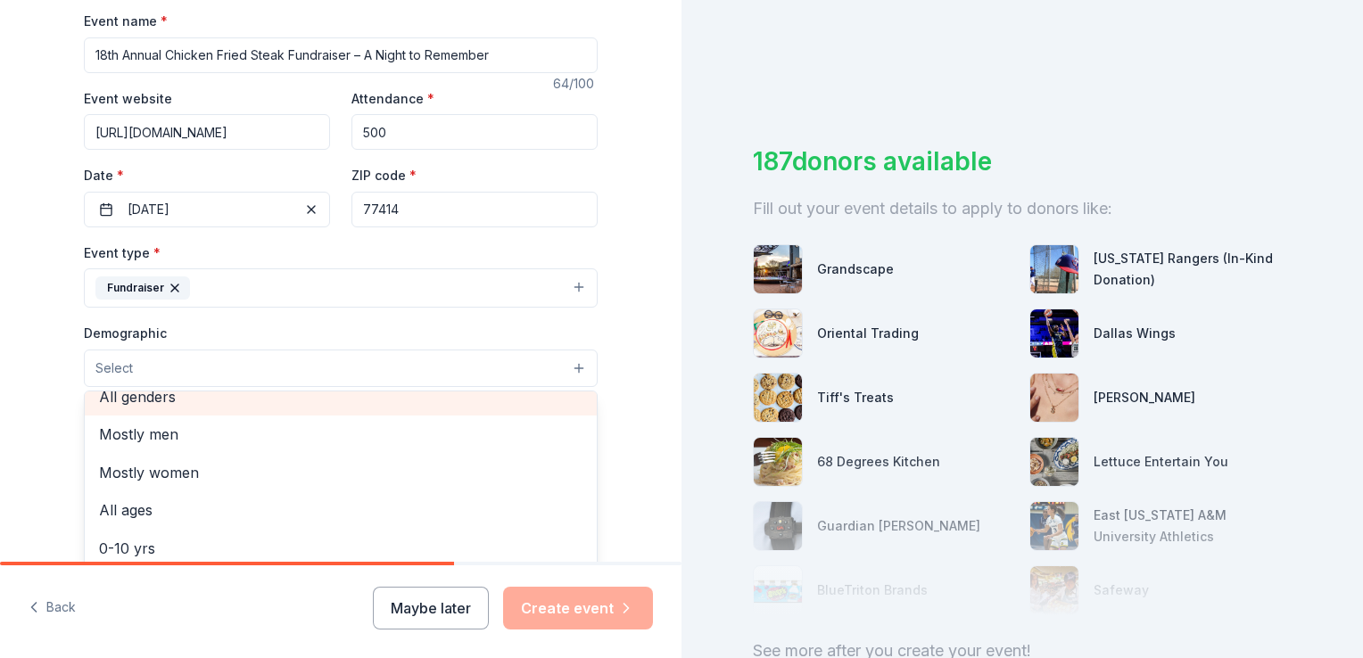
scroll to position [0, 0]
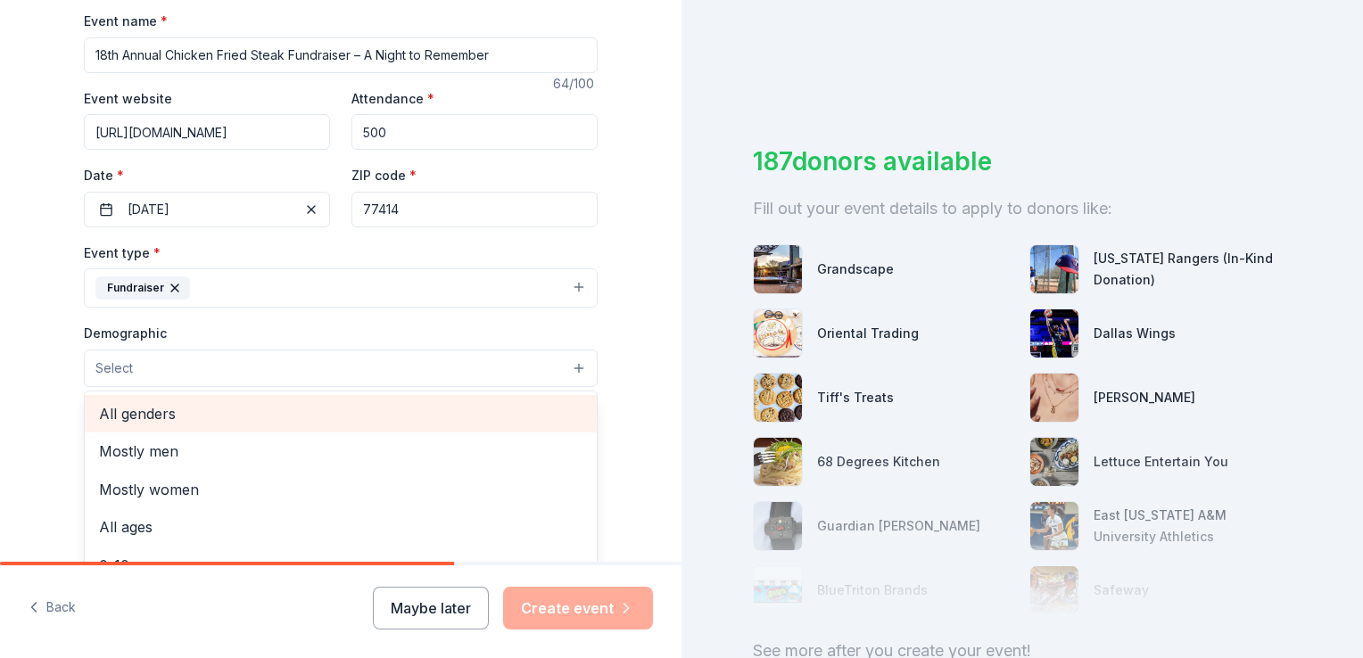
click at [319, 418] on span "All genders" at bounding box center [341, 413] width 484 height 23
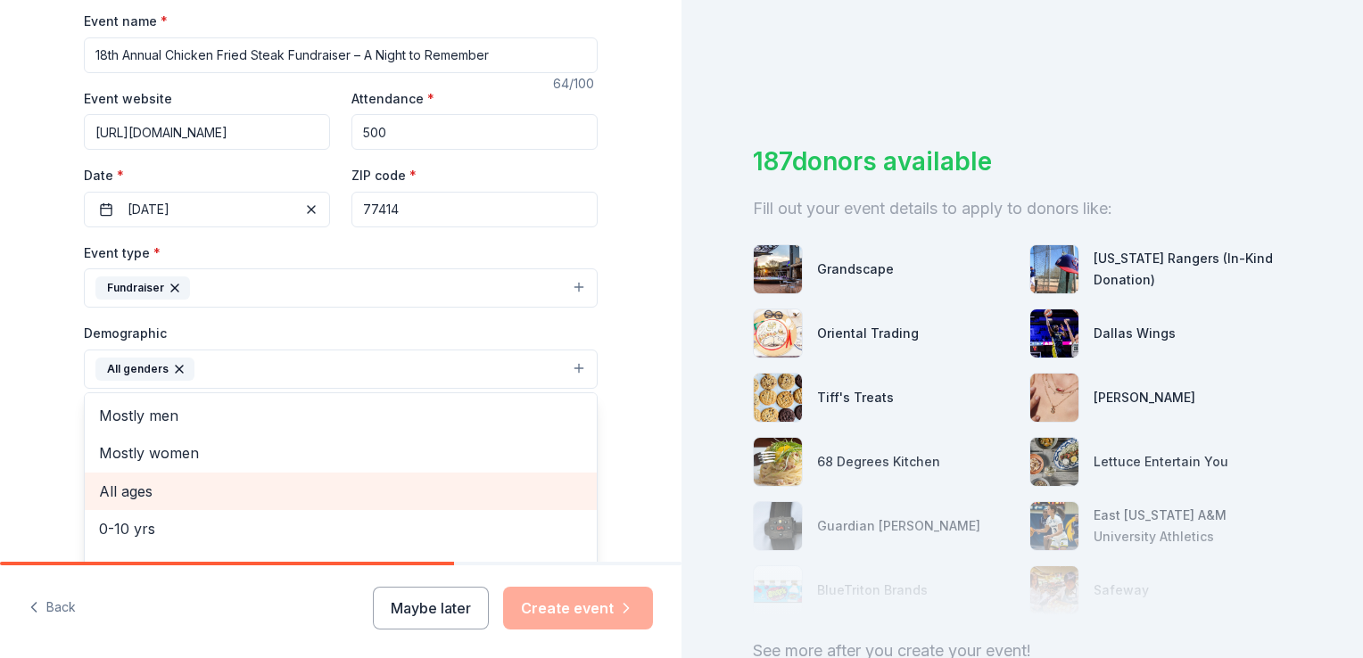
click at [157, 498] on span "All ages" at bounding box center [341, 491] width 484 height 23
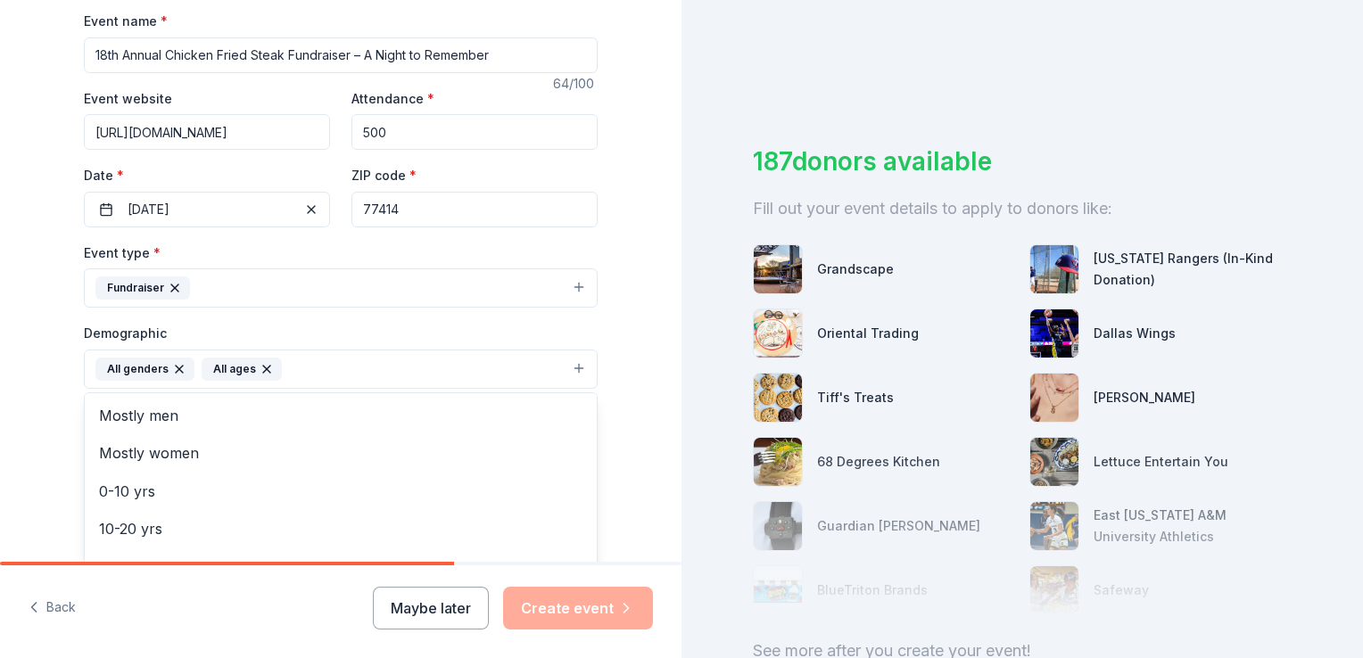
click at [611, 402] on div "Tell us about your event. We'll find in-kind donations you can apply for. Event…" at bounding box center [340, 327] width 571 height 1191
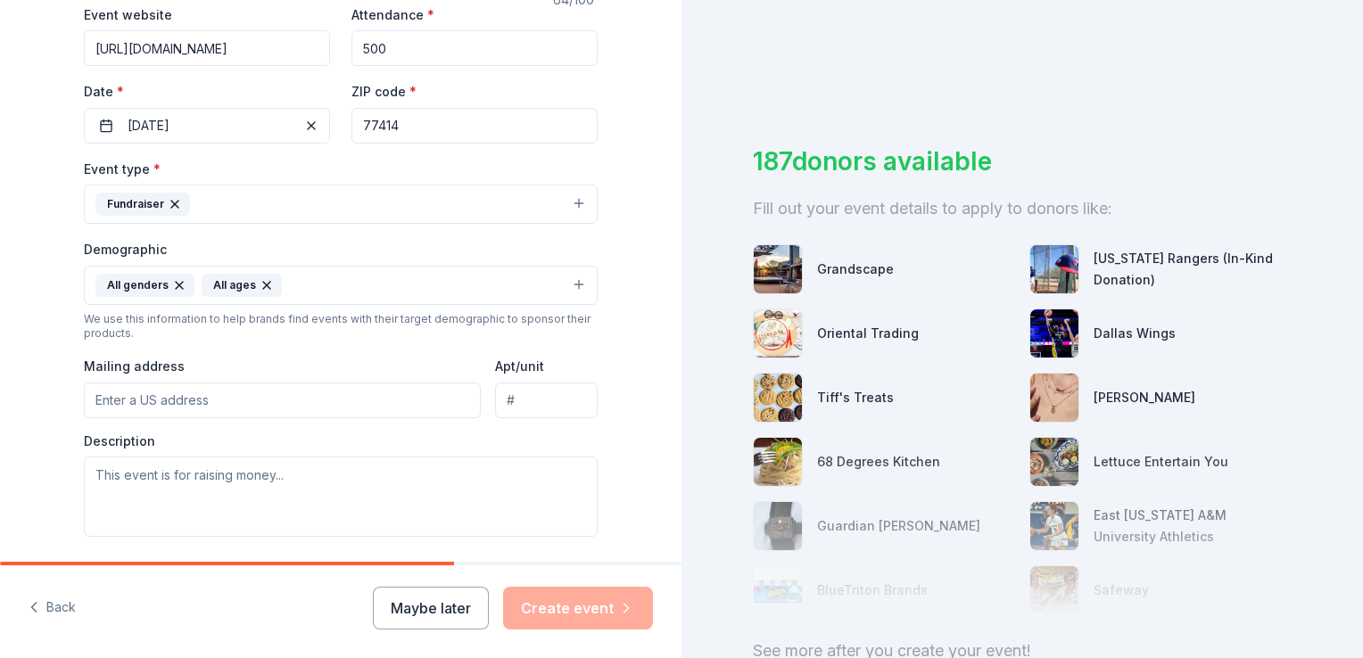
scroll to position [535, 0]
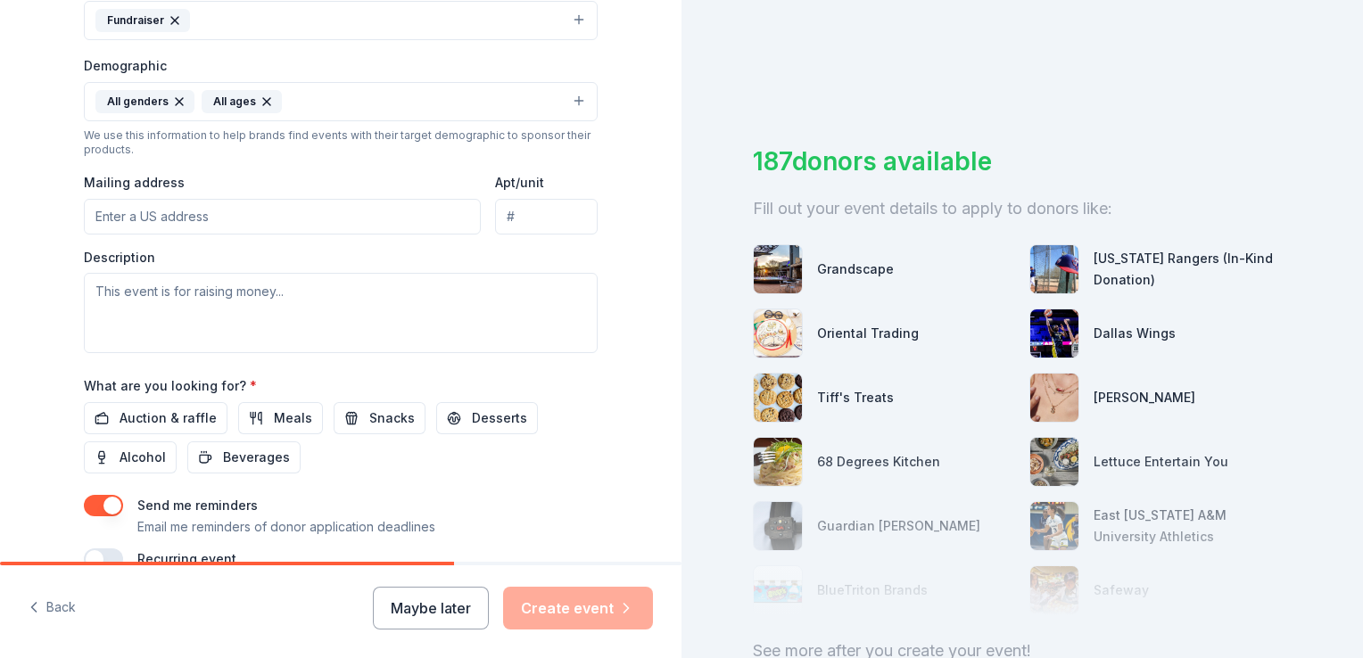
click at [203, 213] on input "Mailing address" at bounding box center [282, 217] width 397 height 36
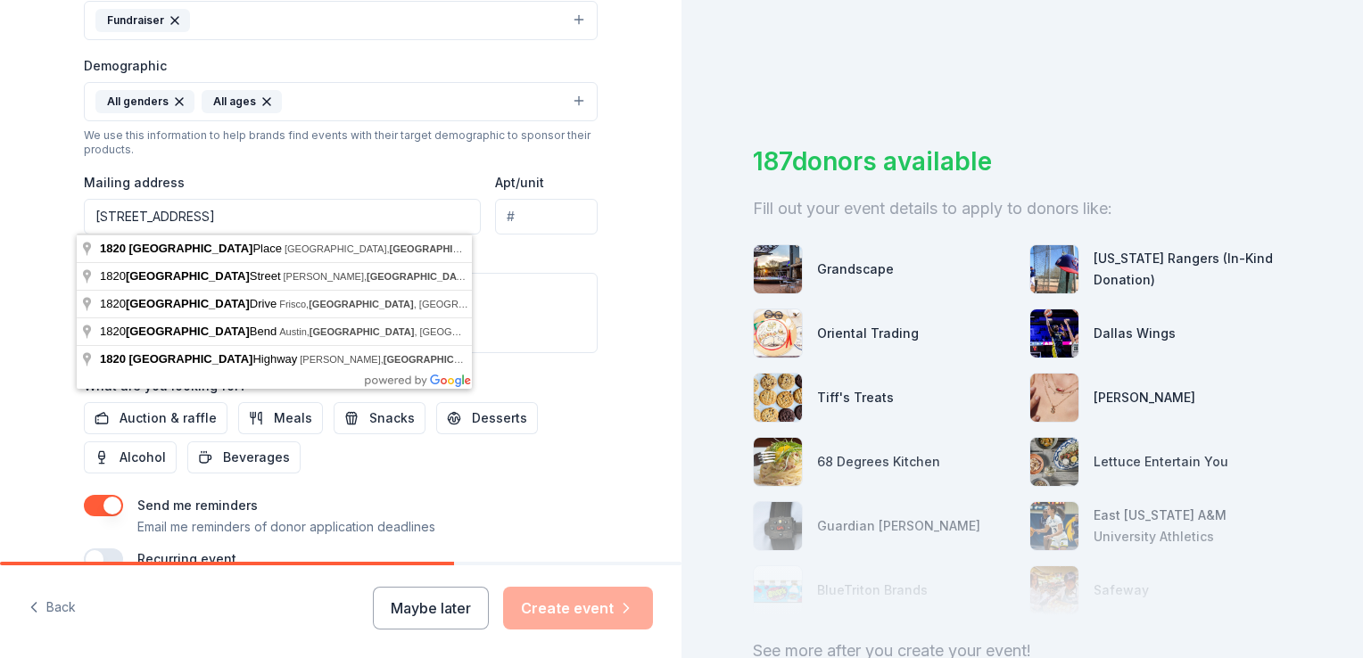
drag, startPoint x: 250, startPoint y: 212, endPoint x: 0, endPoint y: 228, distance: 250.3
click at [0, 228] on div "Tell us about your event. We'll find in-kind donations you can apply for. Event…" at bounding box center [341, 60] width 682 height 1191
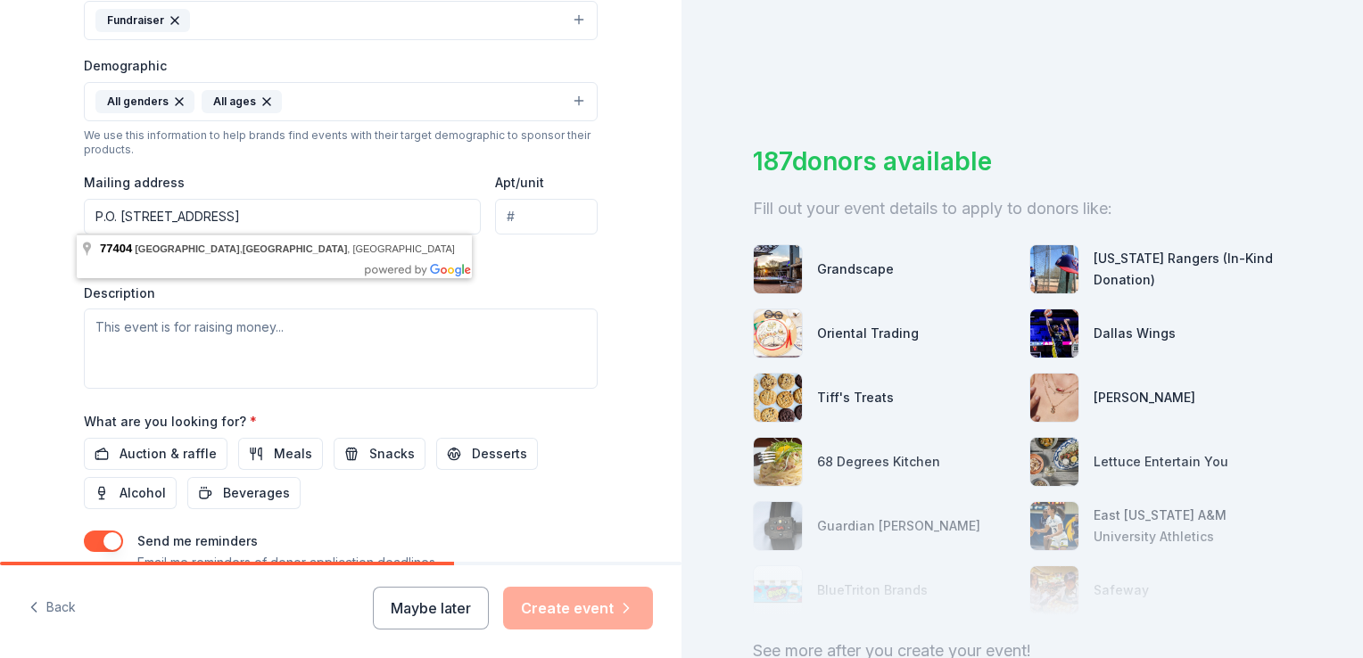
drag, startPoint x: 312, startPoint y: 217, endPoint x: 81, endPoint y: 214, distance: 231.1
click at [84, 214] on input "P.O. [STREET_ADDRESS]" at bounding box center [282, 217] width 397 height 36
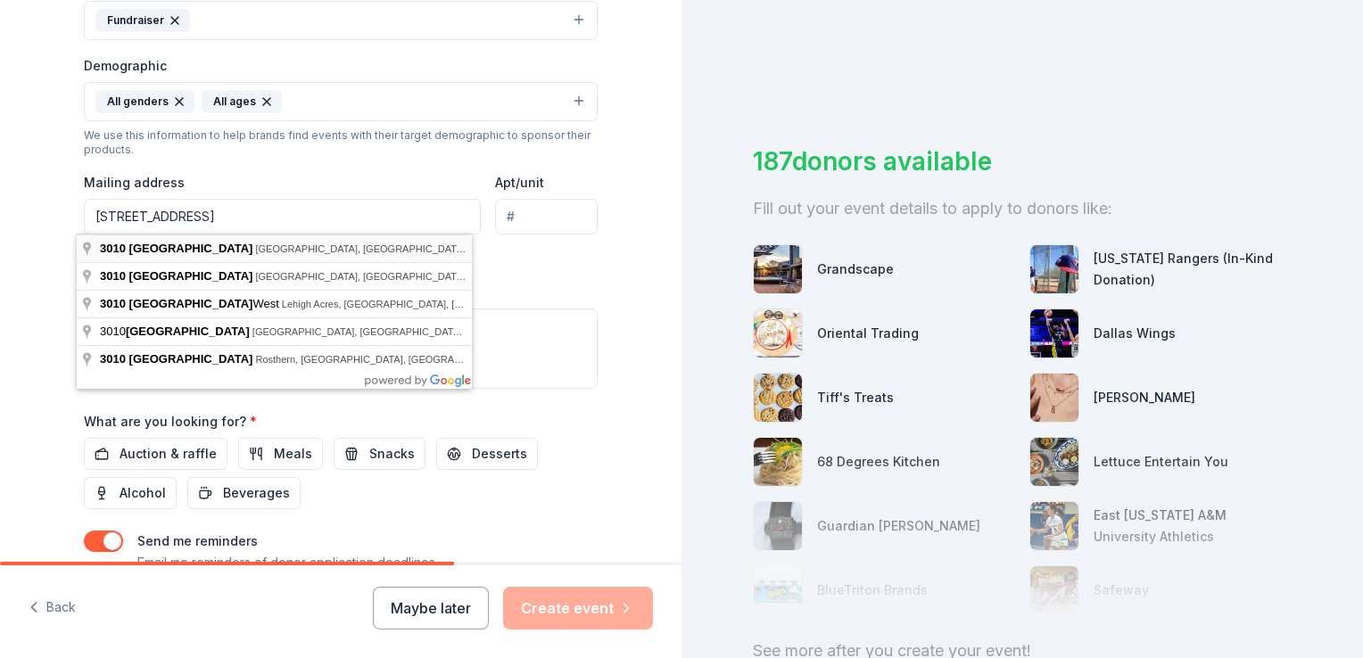
type input "[STREET_ADDRESS]"
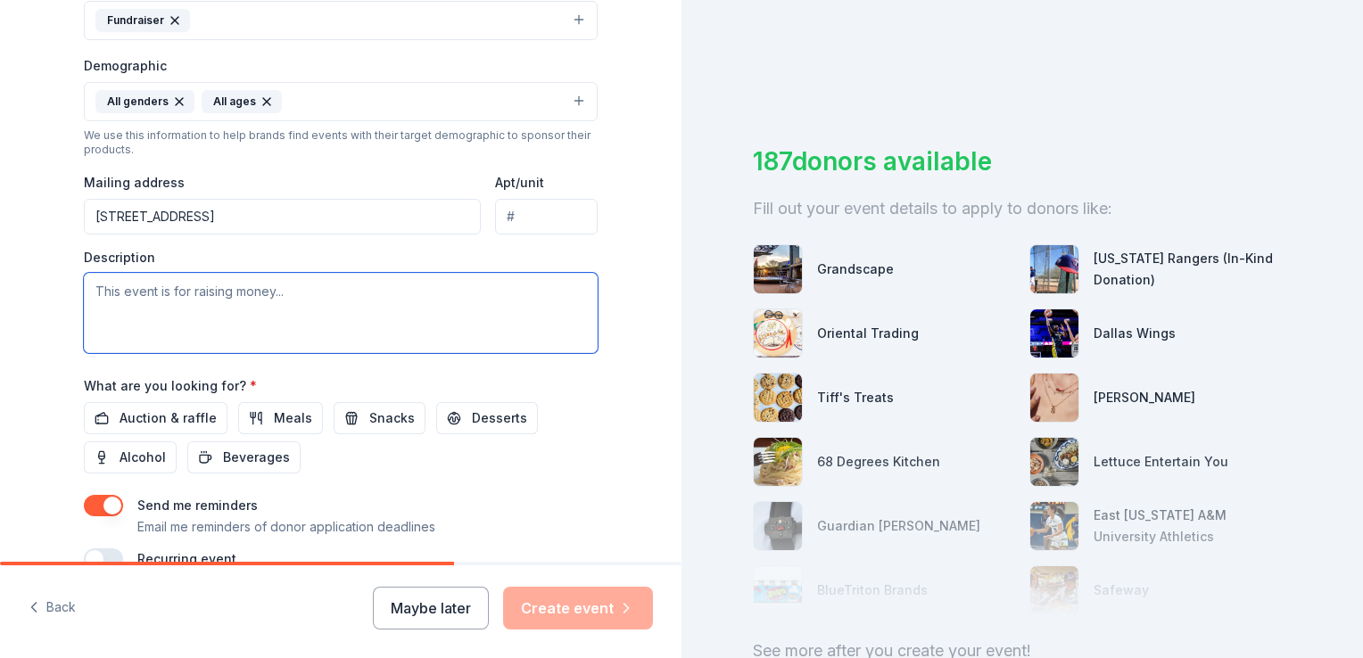
click at [214, 292] on textarea at bounding box center [341, 313] width 514 height 80
paste textarea "This signature event celebrates survivors of domestic violence, sexual assault,…"
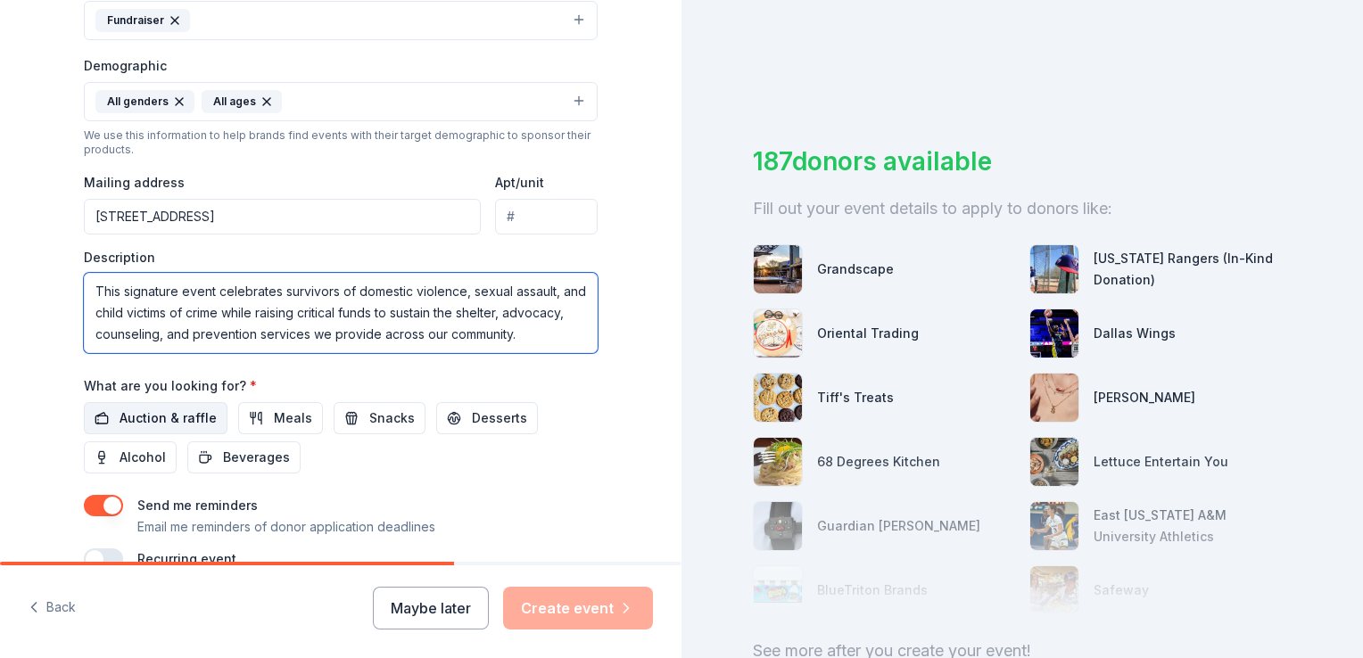
type textarea "This signature event celebrates survivors of domestic violence, sexual assault,…"
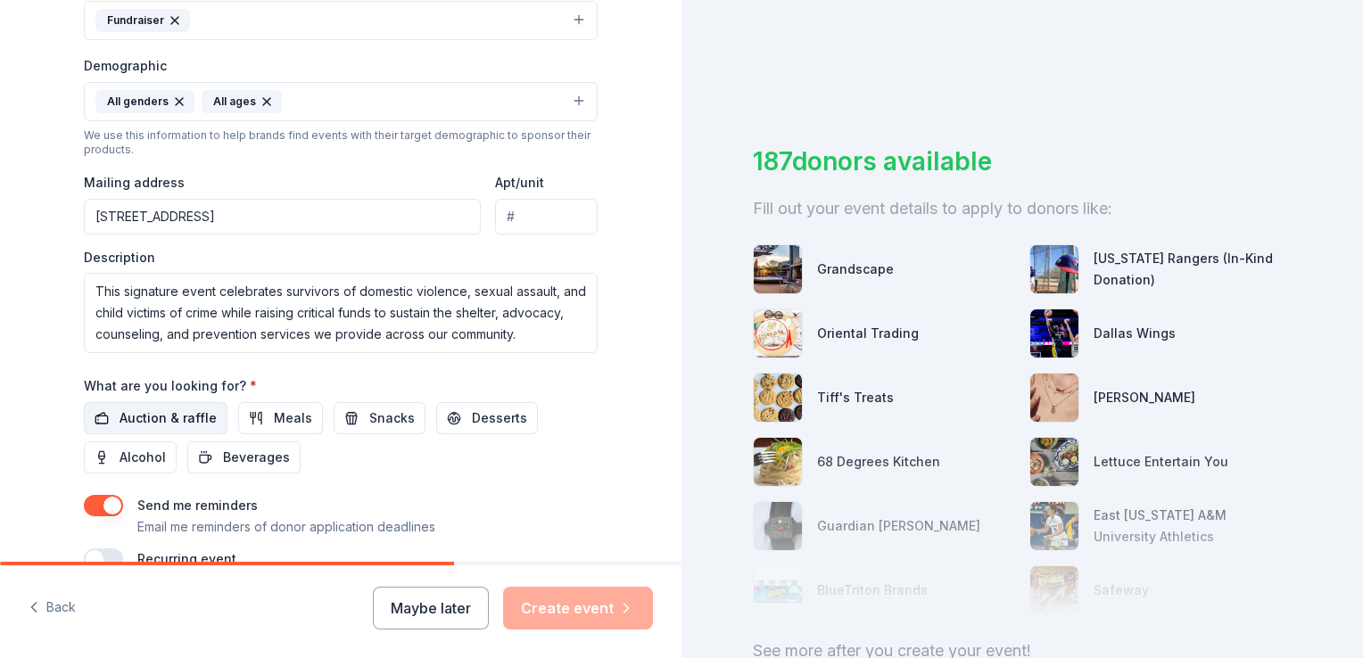
click at [150, 420] on span "Auction & raffle" at bounding box center [168, 418] width 97 height 21
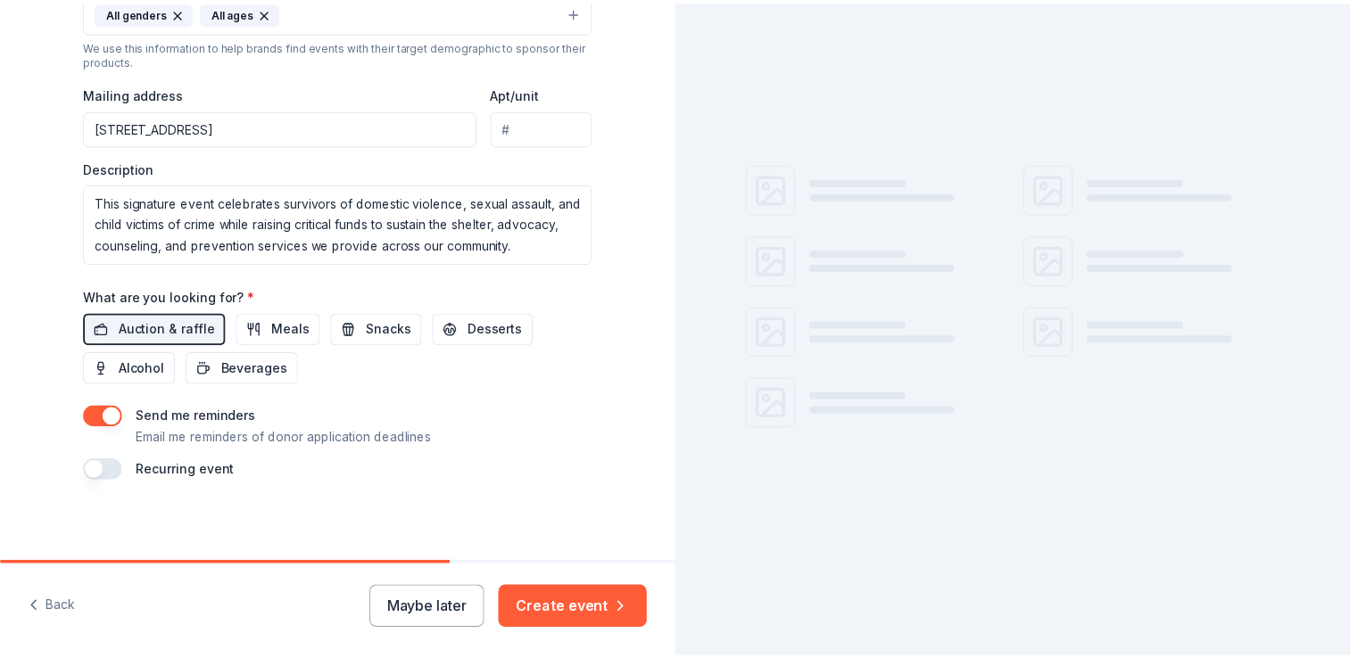
scroll to position [628, 0]
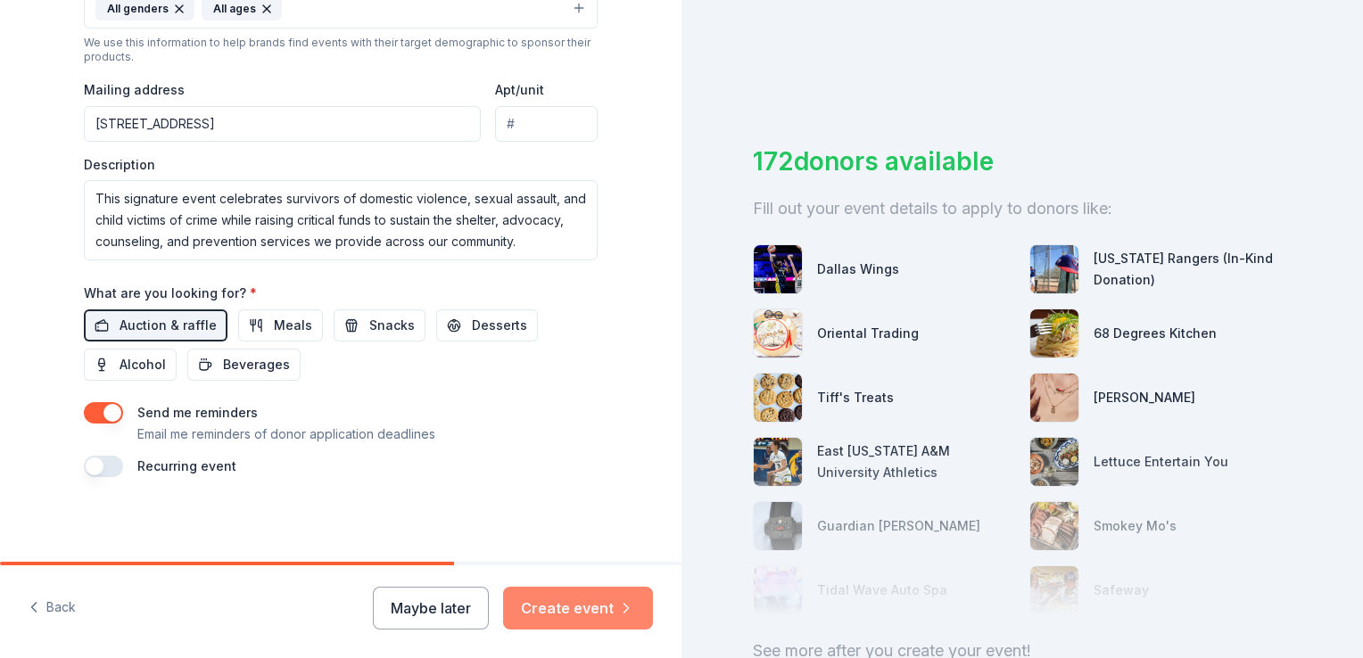
click at [542, 619] on button "Create event" at bounding box center [578, 608] width 150 height 43
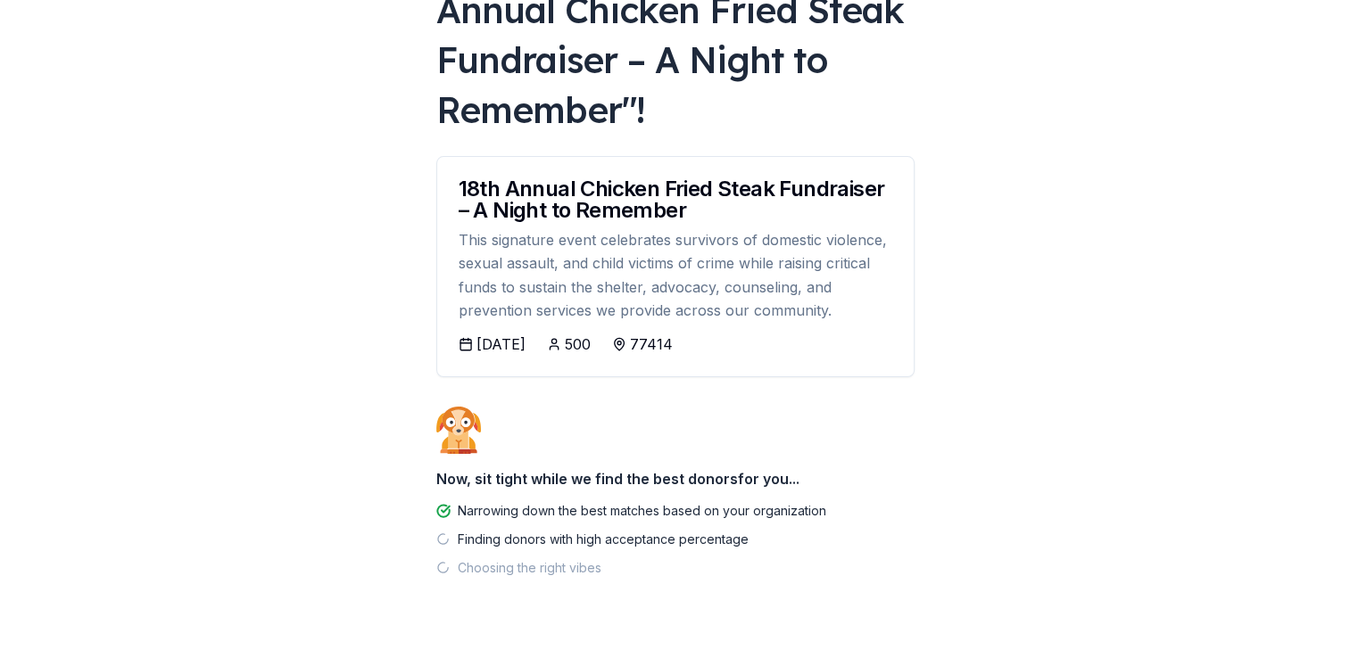
scroll to position [216, 0]
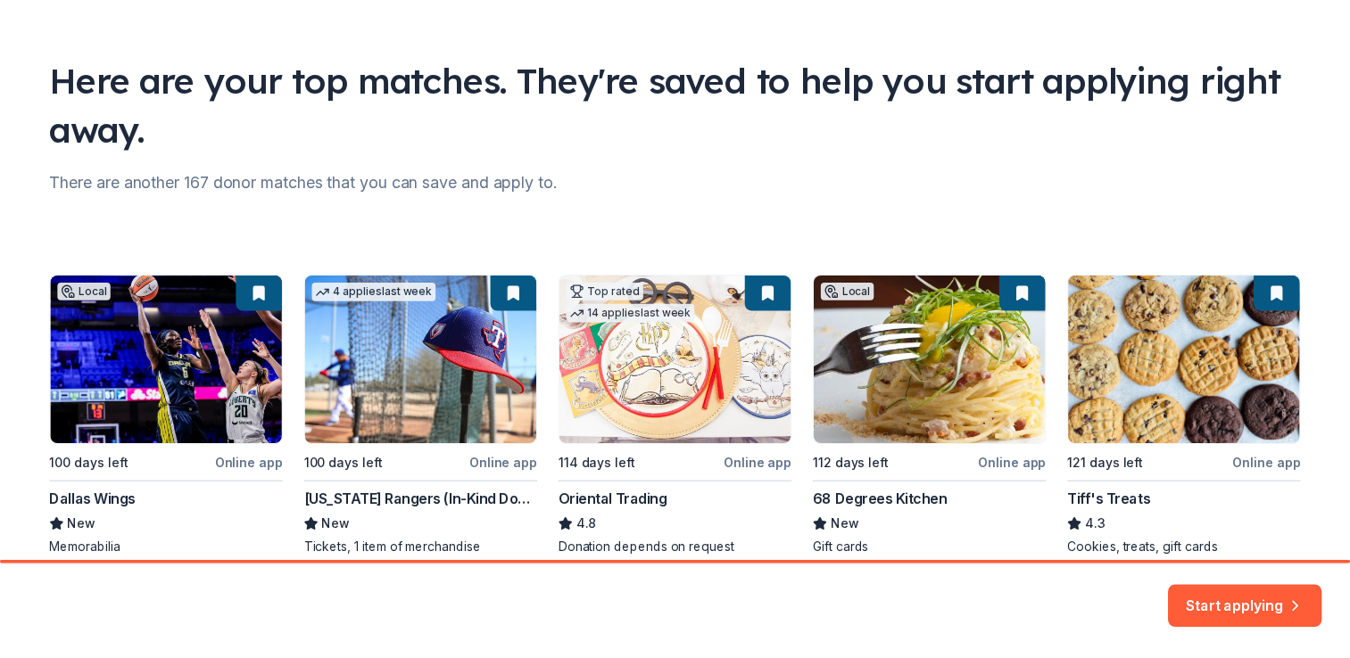
scroll to position [170, 0]
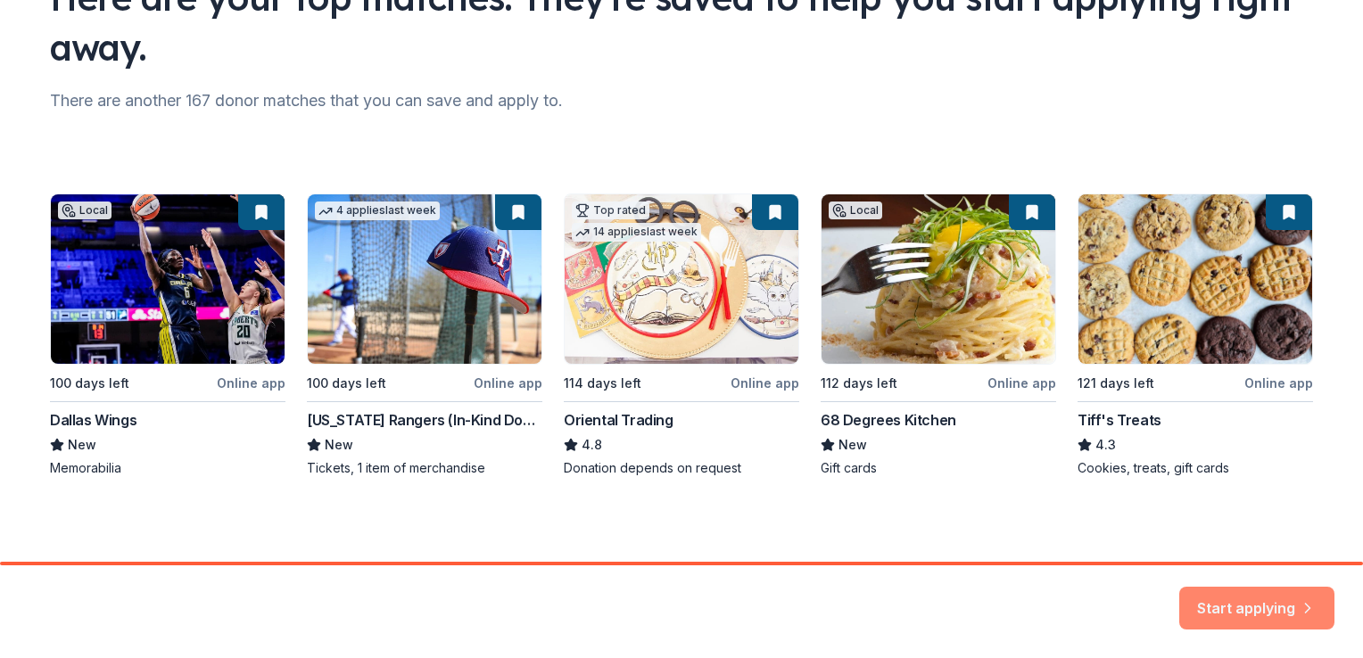
click at [1266, 608] on button "Start applying" at bounding box center [1256, 597] width 155 height 43
